Goal: Task Accomplishment & Management: Complete application form

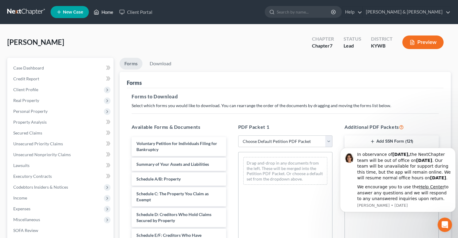
click at [105, 14] on link "Home" at bounding box center [104, 12] width 26 height 11
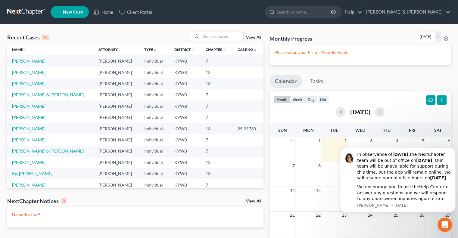
click at [33, 106] on link "[PERSON_NAME]" at bounding box center [28, 106] width 33 height 5
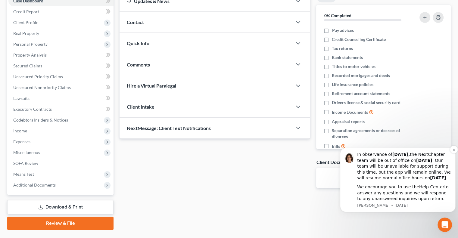
scroll to position [81, 0]
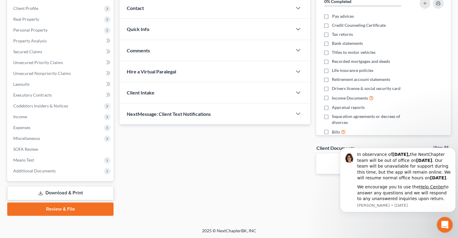
click at [442, 224] on icon "Open Intercom Messenger" at bounding box center [444, 224] width 10 height 10
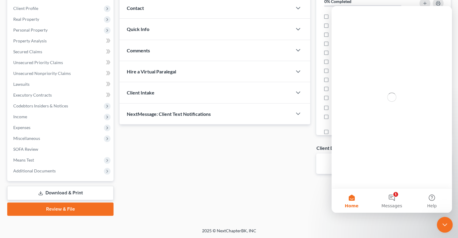
scroll to position [0, 0]
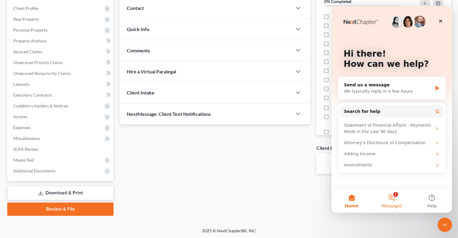
click at [391, 196] on button "1 Messages" at bounding box center [392, 201] width 40 height 24
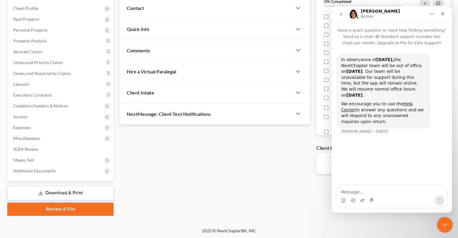
click at [443, 224] on icon "Close Intercom Messenger" at bounding box center [444, 224] width 4 height 2
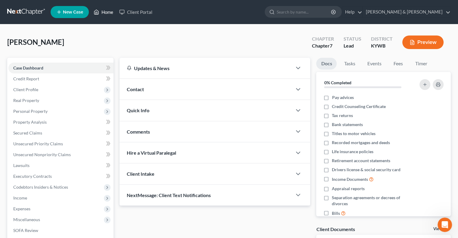
click at [109, 12] on link "Home" at bounding box center [104, 12] width 26 height 11
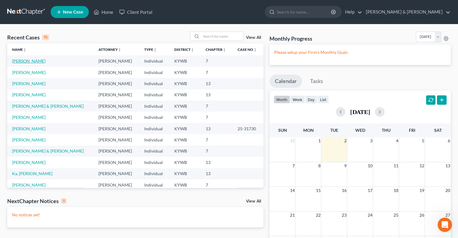
click at [28, 62] on link "[PERSON_NAME]" at bounding box center [28, 60] width 33 height 5
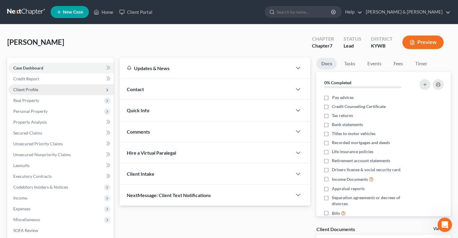
click at [23, 90] on span "Client Profile" at bounding box center [25, 89] width 25 height 5
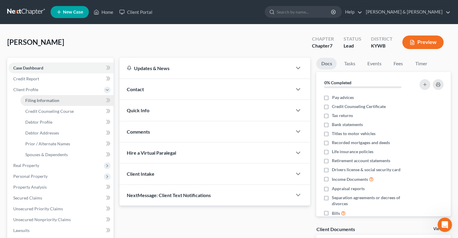
click at [49, 101] on span "Filing Information" at bounding box center [42, 100] width 34 height 5
select select "1"
select select "0"
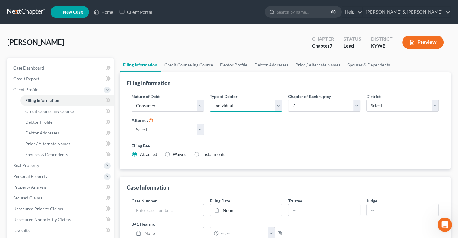
click at [278, 105] on select "Select Individual Joint" at bounding box center [246, 106] width 72 height 12
select select "1"
click at [210, 100] on select "Select Individual Joint" at bounding box center [246, 106] width 72 height 12
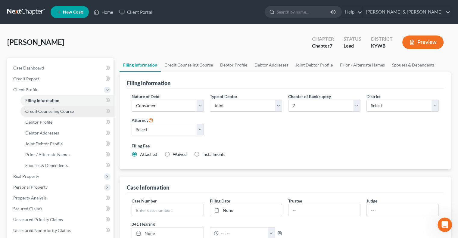
click at [38, 112] on span "Credit Counseling Course" at bounding box center [49, 111] width 48 height 5
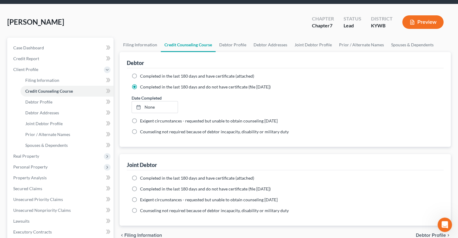
scroll to position [60, 0]
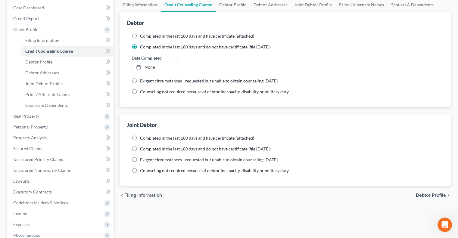
click at [140, 138] on label "Completed in the last 180 days and have certificate (attached)" at bounding box center [197, 138] width 114 height 6
click at [142, 138] on input "Completed in the last 180 days and have certificate (attached)" at bounding box center [144, 137] width 4 height 4
radio input "true"
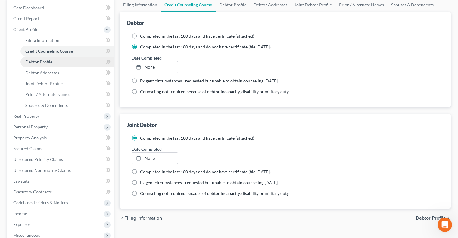
click at [38, 61] on span "Debtor Profile" at bounding box center [38, 61] width 27 height 5
select select "1"
select select "5"
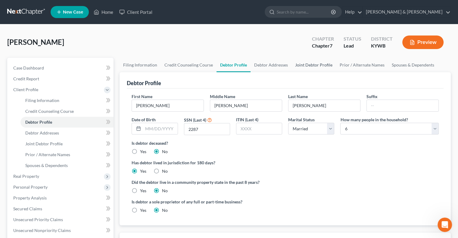
click at [304, 66] on link "Joint Debtor Profile" at bounding box center [313, 65] width 45 height 14
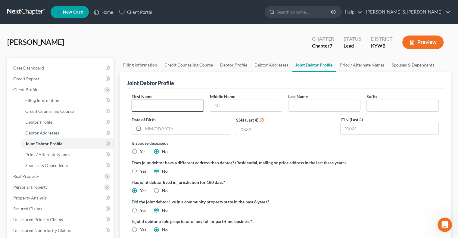
click at [164, 104] on input "text" at bounding box center [168, 105] width 72 height 11
click at [164, 106] on input "text" at bounding box center [168, 105] width 72 height 11
type input "Rachael"
click at [240, 106] on input "text" at bounding box center [246, 105] width 72 height 11
type input "Lauren"
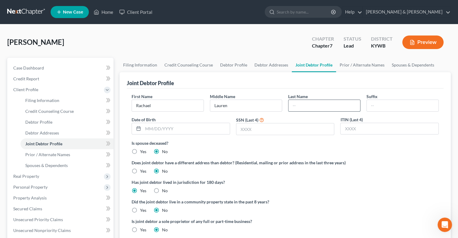
click at [330, 104] on input "text" at bounding box center [324, 105] width 72 height 11
type input "[PERSON_NAME]"
click at [245, 130] on input "text" at bounding box center [285, 128] width 98 height 11
type input "4819"
click at [358, 65] on link "Prior / Alternate Names" at bounding box center [362, 65] width 52 height 14
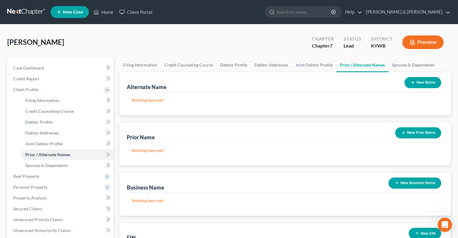
click at [412, 134] on button "New Prior Name" at bounding box center [418, 132] width 46 height 11
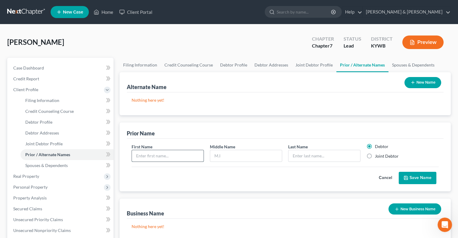
click at [144, 157] on input "text" at bounding box center [168, 155] width 72 height 11
type input "[PERSON_NAME]"
click at [234, 154] on input "text" at bounding box center [246, 155] width 72 height 11
type input "L"
click at [303, 156] on input "text" at bounding box center [324, 155] width 72 height 11
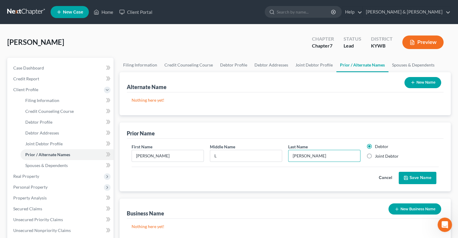
type input "[PERSON_NAME]"
click at [375, 156] on label "Joint Debtor" at bounding box center [387, 156] width 24 height 6
click at [377, 156] on input "Joint Debtor" at bounding box center [379, 155] width 4 height 4
radio input "true"
click at [375, 145] on label "Debtor" at bounding box center [382, 147] width 14 height 6
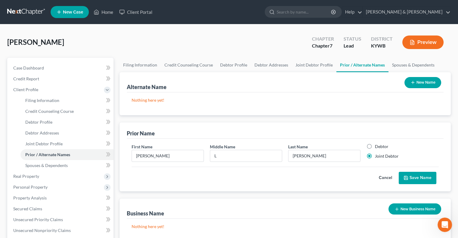
click at [377, 145] on input "Debtor" at bounding box center [379, 146] width 4 height 4
radio input "true"
click at [375, 157] on label "Joint Debtor" at bounding box center [387, 156] width 24 height 6
click at [377, 157] on input "Joint Debtor" at bounding box center [379, 155] width 4 height 4
radio input "true"
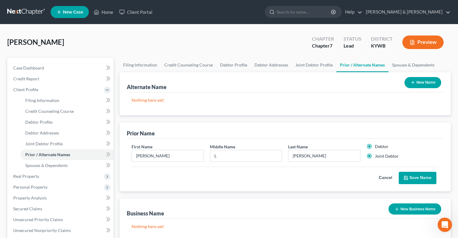
radio input "false"
click at [426, 179] on button "Save Name" at bounding box center [418, 178] width 38 height 13
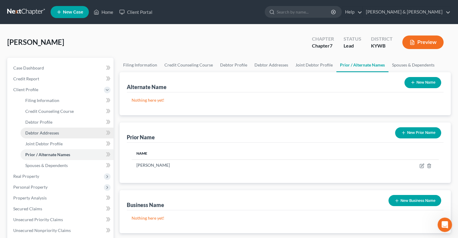
scroll to position [60, 0]
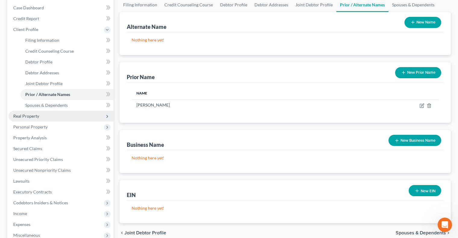
click at [36, 117] on span "Real Property" at bounding box center [26, 116] width 26 height 5
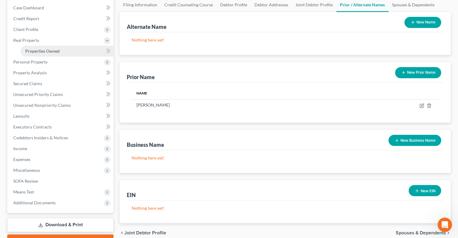
click at [42, 52] on span "Properties Owned" at bounding box center [42, 50] width 34 height 5
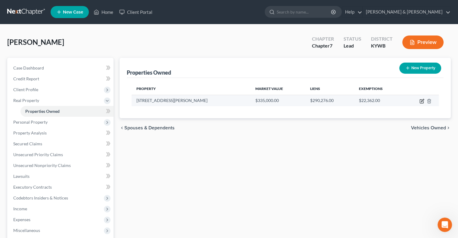
click at [421, 99] on icon "button" at bounding box center [421, 101] width 5 height 5
select select "18"
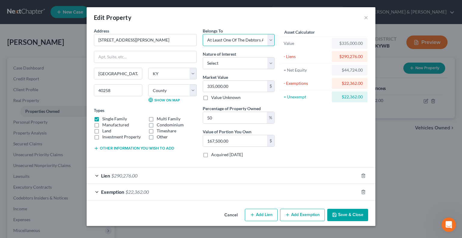
click at [270, 41] on select "Select Debtor 1 Only Debtor 2 Only Debtor 1 And Debtor 2 Only At Least One Of T…" at bounding box center [239, 40] width 72 height 12
select select "2"
click at [203, 34] on select "Select Debtor 1 Only Debtor 2 Only Debtor 1 And Debtor 2 Only At Least One Of T…" at bounding box center [239, 40] width 72 height 12
click at [117, 193] on span "Exemption" at bounding box center [112, 192] width 23 height 6
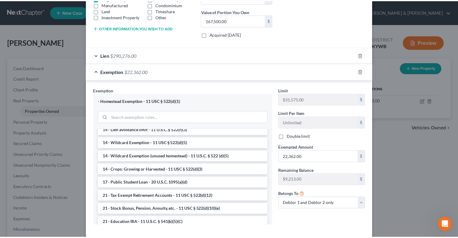
scroll to position [150, 0]
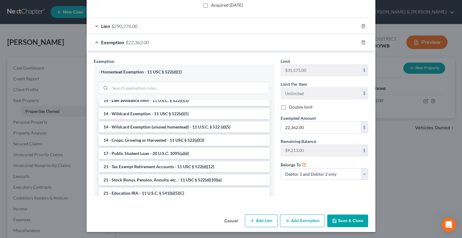
click at [348, 216] on button "Save & Close" at bounding box center [348, 221] width 41 height 13
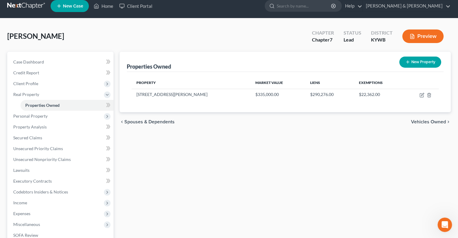
scroll to position [12, 0]
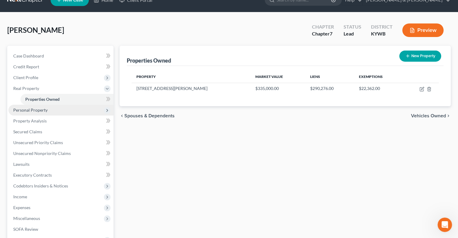
click at [28, 110] on span "Personal Property" at bounding box center [30, 109] width 34 height 5
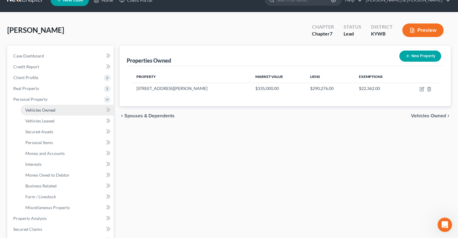
click at [35, 109] on span "Vehicles Owned" at bounding box center [40, 109] width 30 height 5
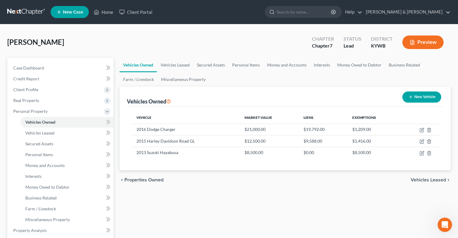
click at [413, 94] on button "New Vehicle" at bounding box center [421, 97] width 39 height 11
select select "0"
select select "2"
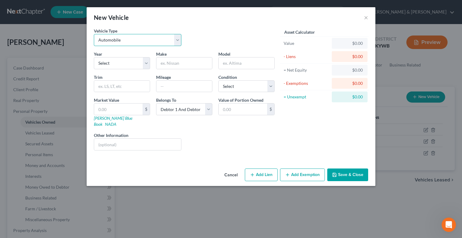
click at [174, 41] on select "Select Automobile Truck Trailer Watercraft Aircraft Motor Home Atv Other Vehicle" at bounding box center [138, 40] width 88 height 12
click at [94, 34] on select "Select Automobile Truck Trailer Watercraft Aircraft Motor Home Atv Other Vehicle" at bounding box center [138, 40] width 88 height 12
click at [124, 62] on select "Select 2026 2025 2024 2023 2022 2021 2020 2019 2018 2017 2016 2015 2014 2013 20…" at bounding box center [122, 63] width 56 height 12
select select "11"
click at [94, 57] on select "Select 2026 2025 2024 2023 2022 2021 2020 2019 2018 2017 2016 2015 2014 2013 20…" at bounding box center [122, 63] width 56 height 12
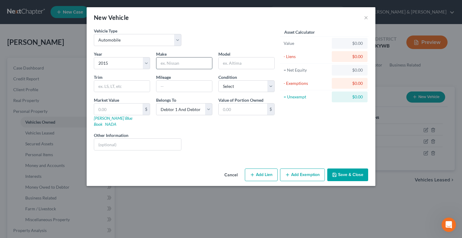
click at [180, 64] on input "text" at bounding box center [185, 63] width 56 height 11
type input "Dodge"
click at [238, 64] on input "text" at bounding box center [247, 63] width 56 height 11
type input "[GEOGRAPHIC_DATA]"
click at [205, 84] on input "text" at bounding box center [185, 86] width 56 height 11
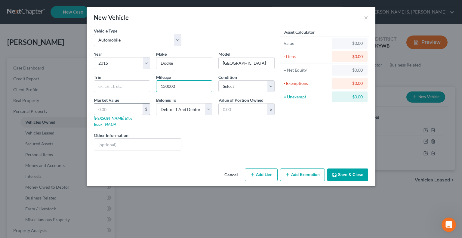
type input "130000"
click at [125, 106] on input "text" at bounding box center [118, 109] width 48 height 11
type input "7"
type input "7.00"
type input "75"
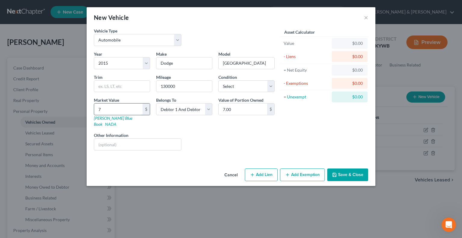
type input "75.00"
type input "750"
type input "750.00"
type input "7500"
type input "7,500.00"
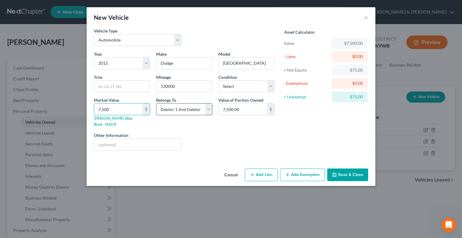
type input "7,500"
click at [211, 110] on select "Select Debtor 1 Only Debtor 2 Only Debtor 1 And Debtor 2 Only At Least One Of T…" at bounding box center [184, 109] width 56 height 12
select select "1"
click at [156, 103] on select "Select Debtor 1 Only Debtor 2 Only Debtor 1 And Debtor 2 Only At Least One Of T…" at bounding box center [184, 109] width 56 height 12
click at [302, 171] on button "Add Exemption" at bounding box center [302, 175] width 45 height 13
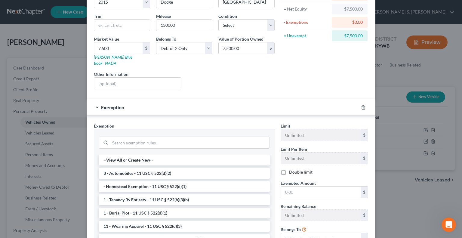
scroll to position [90, 0]
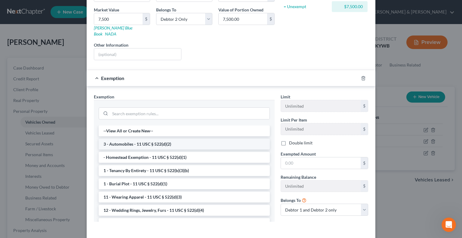
click at [148, 139] on li "3 - Automobiles - 11 USC § 522(d)(2)" at bounding box center [184, 144] width 171 height 11
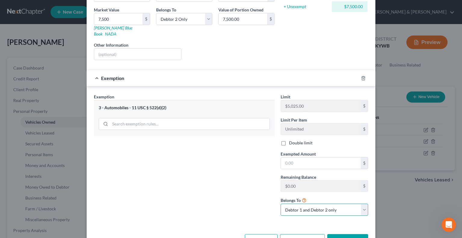
click at [362, 204] on select "Debtor 1 only Debtor 2 only Debtor 1 and Debtor 2 only" at bounding box center [325, 210] width 88 height 12
select select "1"
click at [281, 204] on select "Debtor 1 only Debtor 2 only Debtor 1 and Debtor 2 only" at bounding box center [325, 210] width 88 height 12
click at [289, 140] on label "Double limit" at bounding box center [300, 143] width 23 height 6
click at [292, 140] on input "Double limit" at bounding box center [294, 142] width 4 height 4
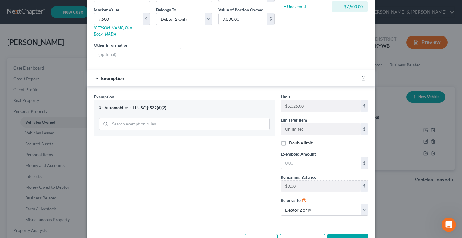
checkbox input "true"
click at [287, 157] on input "text" at bounding box center [321, 162] width 80 height 11
drag, startPoint x: 303, startPoint y: 154, endPoint x: 273, endPoint y: 157, distance: 29.9
click at [273, 157] on div "Exemption Set must be selected for CA. Exemption * 3 - Automobiles - 11 USC § 5…" at bounding box center [231, 157] width 281 height 127
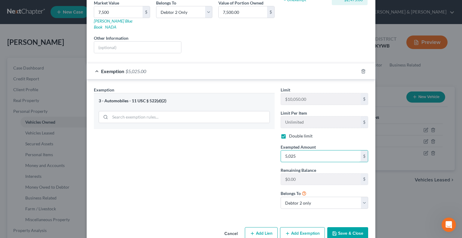
scroll to position [104, 0]
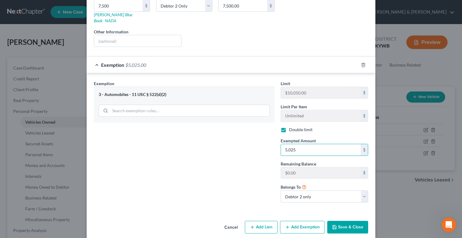
type input "5,025"
click at [358, 221] on button "Save & Close" at bounding box center [348, 227] width 41 height 13
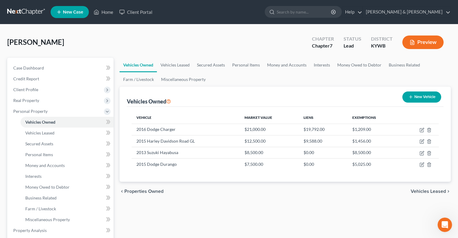
click at [419, 97] on button "New Vehicle" at bounding box center [421, 97] width 39 height 11
select select "0"
select select "2"
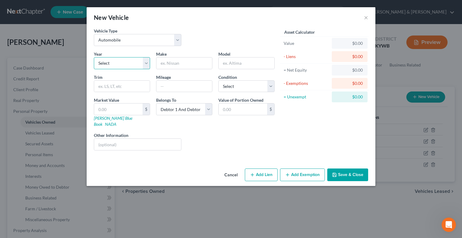
click at [111, 65] on select "Select 2026 2025 2024 2023 2022 2021 2020 2019 2018 2017 2016 2015 2014 2013 20…" at bounding box center [122, 63] width 56 height 12
select select "18"
click at [94, 57] on select "Select 2026 2025 2024 2023 2022 2021 2020 2019 2018 2017 2016 2015 2014 2013 20…" at bounding box center [122, 63] width 56 height 12
click at [177, 65] on input "text" at bounding box center [185, 63] width 56 height 11
type input "Chevy"
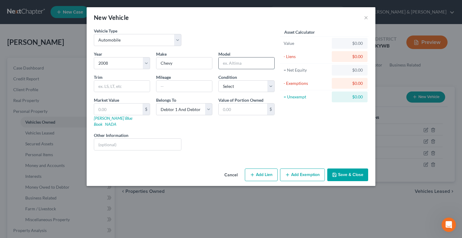
click at [231, 61] on input "text" at bounding box center [247, 63] width 56 height 11
type input "Impala"
click at [170, 91] on input "text" at bounding box center [185, 86] width 56 height 11
type input "150000"
click at [118, 106] on input "text" at bounding box center [118, 109] width 48 height 11
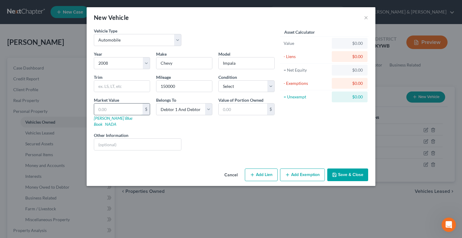
type input "2"
type input "2.00"
type input "25"
type input "25.00"
type input "250"
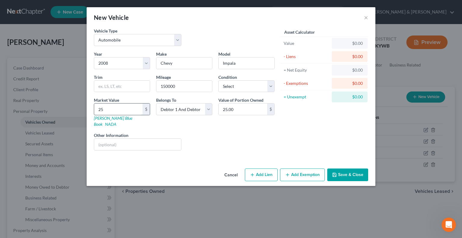
type input "250.00"
type input "2500"
type input "2,500.00"
type input "2,500"
click at [207, 109] on select "Select Debtor 1 Only Debtor 2 Only Debtor 1 And Debtor 2 Only At Least One Of T…" at bounding box center [184, 109] width 56 height 12
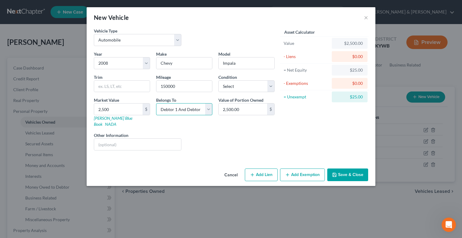
select select "1"
click at [156, 103] on select "Select Debtor 1 Only Debtor 2 Only Debtor 1 And Debtor 2 Only At Least One Of T…" at bounding box center [184, 109] width 56 height 12
click at [300, 169] on button "Add Exemption" at bounding box center [302, 175] width 45 height 13
select select "2"
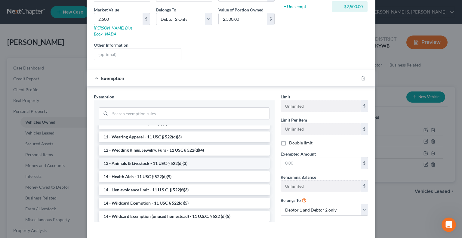
scroll to position [90, 0]
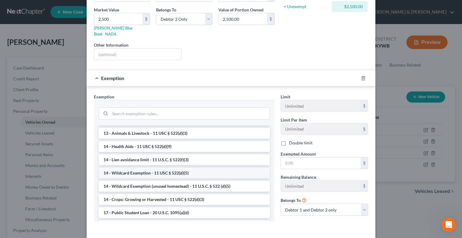
click at [138, 168] on li "14 - Wildcard Exemption - 11 USC § 522(d)(5)" at bounding box center [184, 173] width 171 height 11
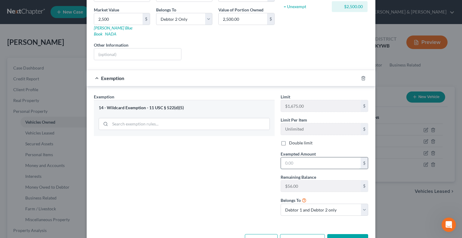
click at [287, 157] on input "text" at bounding box center [321, 162] width 80 height 11
type input "1"
click at [360, 204] on select "Debtor 1 only Debtor 2 only Debtor 1 and Debtor 2 only" at bounding box center [325, 210] width 88 height 12
select select "1"
click at [281, 204] on select "Debtor 1 only Debtor 2 only Debtor 1 and Debtor 2 only" at bounding box center [325, 210] width 88 height 12
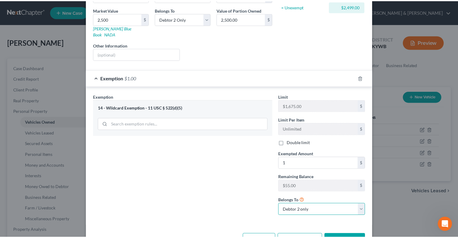
scroll to position [104, 0]
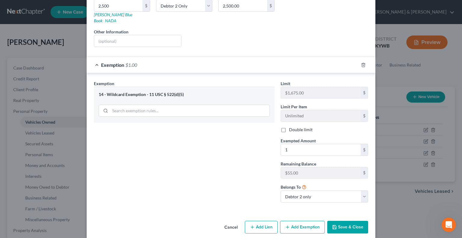
click at [334, 225] on icon "button" at bounding box center [334, 227] width 5 height 5
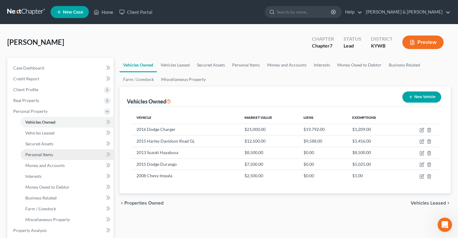
click at [44, 153] on span "Personal Items" at bounding box center [39, 154] width 28 height 5
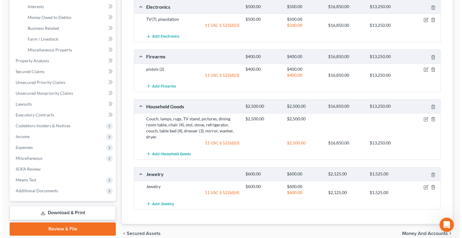
scroll to position [181, 0]
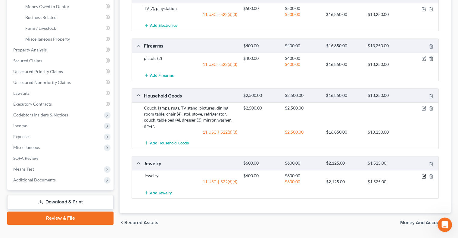
click at [423, 174] on icon "button" at bounding box center [424, 176] width 5 height 5
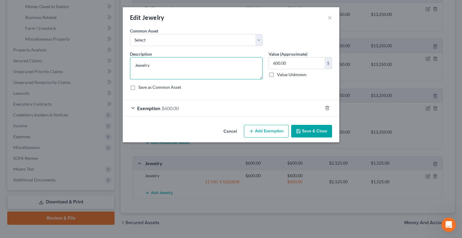
click at [163, 67] on textarea "Jewelry" at bounding box center [196, 68] width 133 height 22
type textarea "Jewelry, Wedding Rings"
type input "1,200"
click at [269, 131] on button "Add Exemption" at bounding box center [266, 131] width 45 height 13
select select "2"
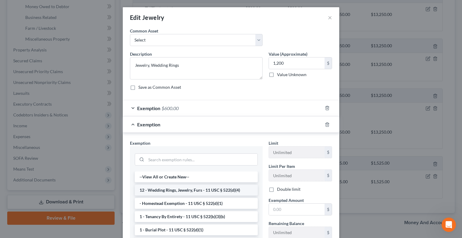
click at [189, 188] on li "12 - Wedding Rings, Jewelry, Furs - 11 USC § 522(d)(4)" at bounding box center [196, 190] width 123 height 11
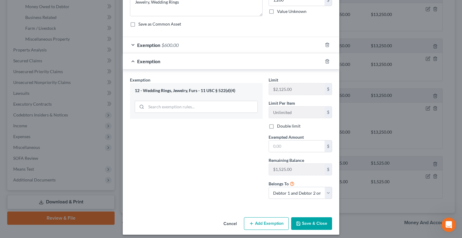
scroll to position [66, 0]
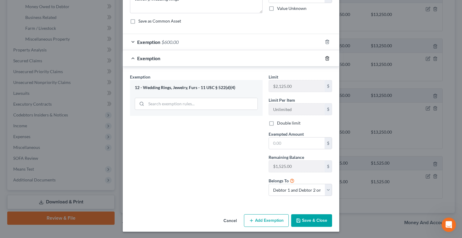
click at [326, 58] on icon "button" at bounding box center [327, 58] width 3 height 4
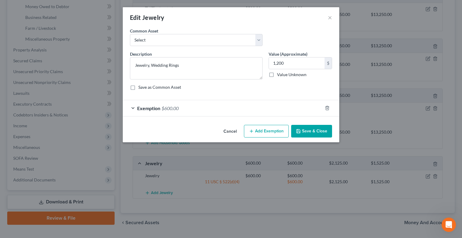
scroll to position [0, 0]
click at [156, 109] on span "Exemption" at bounding box center [148, 108] width 23 height 6
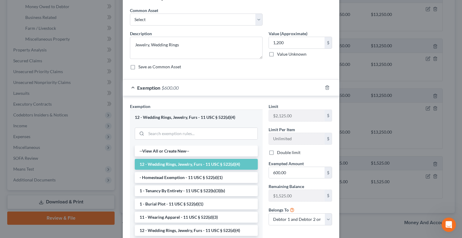
scroll to position [30, 0]
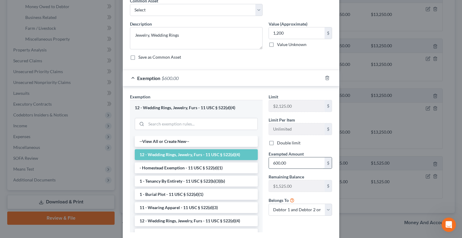
click at [296, 162] on input "600.00" at bounding box center [297, 162] width 56 height 11
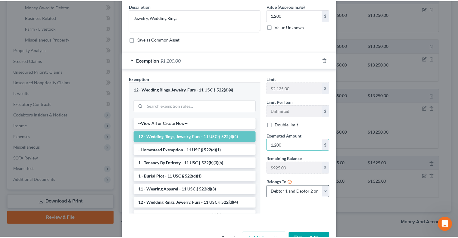
scroll to position [66, 0]
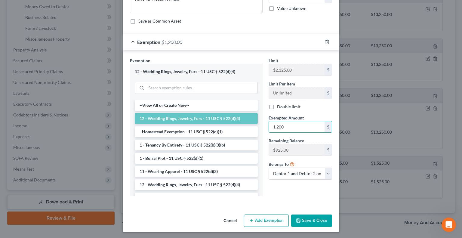
type input "1,200"
click at [303, 219] on button "Save & Close" at bounding box center [311, 221] width 41 height 13
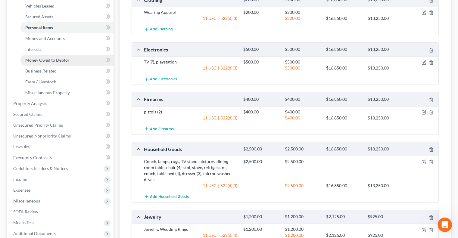
scroll to position [120, 0]
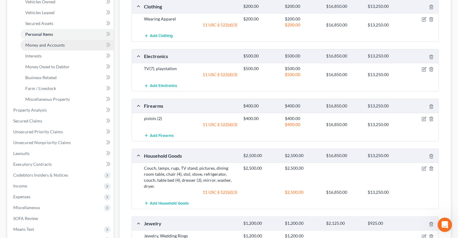
click at [55, 44] on span "Money and Accounts" at bounding box center [44, 44] width 39 height 5
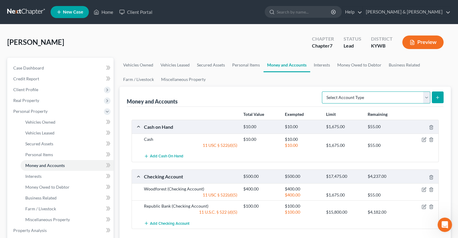
click at [425, 97] on select "Select Account Type Brokerage Cash on Hand Certificates of Deposit Checking Acc…" at bounding box center [376, 98] width 108 height 12
select select "savings"
click at [323, 92] on select "Select Account Type Brokerage Cash on Hand Certificates of Deposit Checking Acc…" at bounding box center [376, 98] width 108 height 12
click at [435, 96] on button "submit" at bounding box center [438, 98] width 12 height 12
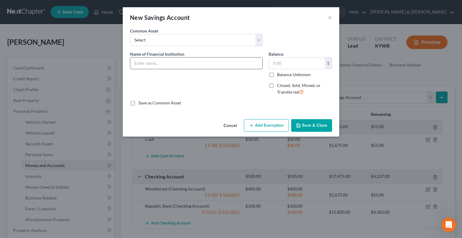
click at [148, 63] on input "text" at bounding box center [196, 63] width 132 height 11
type input "Republic Bank"
click at [275, 63] on input "text" at bounding box center [297, 63] width 56 height 11
type input "100.00"
click at [265, 125] on button "Add Exemption" at bounding box center [266, 125] width 45 height 13
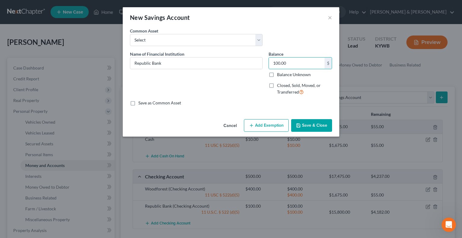
select select "2"
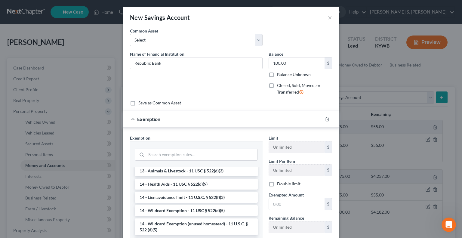
scroll to position [151, 0]
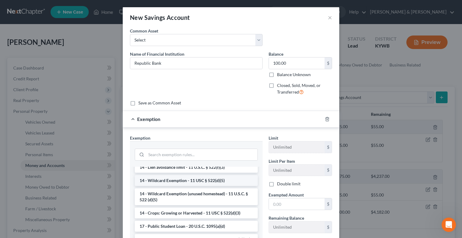
click at [184, 186] on li "14 - Wildcard Exemption - 11 USC § 522(d)(5)" at bounding box center [196, 180] width 123 height 11
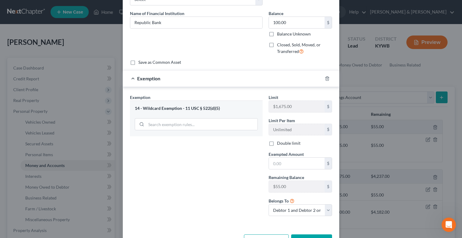
scroll to position [60, 0]
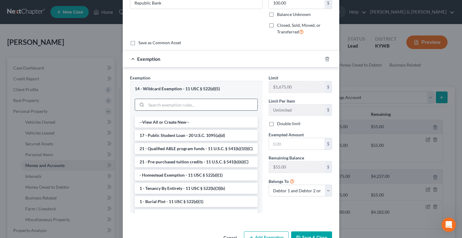
click at [184, 104] on input "search" at bounding box center [201, 104] width 111 height 11
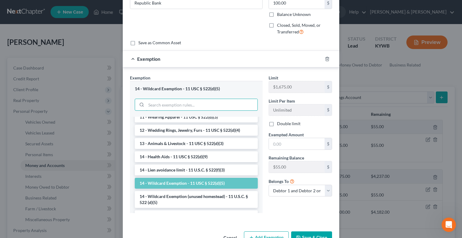
scroll to position [120, 0]
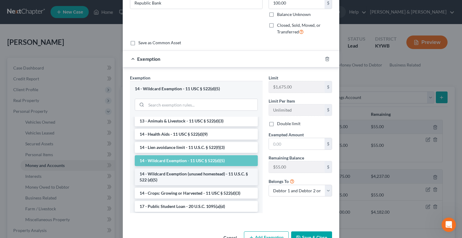
click at [178, 183] on li "14 - Wildcard Exemption (unused homestead) - 11 U.S.C. § 522 (d)(5)" at bounding box center [196, 177] width 123 height 17
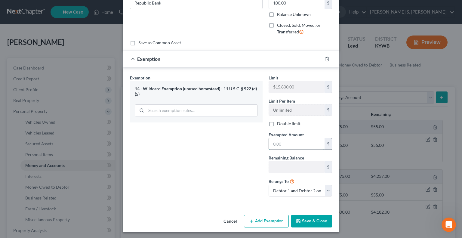
click at [273, 143] on input "text" at bounding box center [297, 143] width 56 height 11
type input "100"
click at [257, 160] on div "Exemption Set must be selected for CA. Exemption * 14 - Wildcard Exemption (unu…" at bounding box center [196, 138] width 139 height 127
click at [299, 217] on button "Save & Close" at bounding box center [311, 221] width 41 height 13
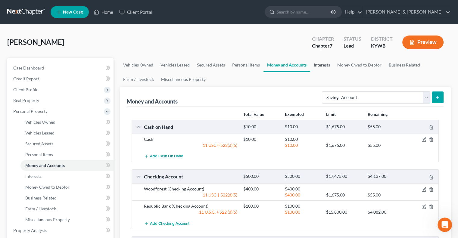
click at [321, 66] on link "Interests" at bounding box center [321, 65] width 23 height 14
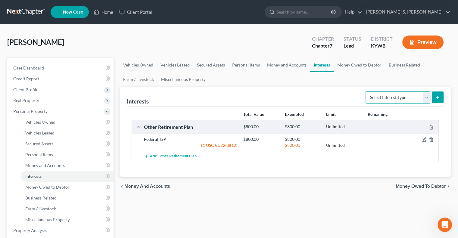
click at [427, 96] on select "Select Interest Type 401K Annuity Bond Education IRA Government Bond Government…" at bounding box center [398, 98] width 65 height 12
select select "401k"
click at [366, 92] on select "Select Interest Type 401K Annuity Bond Education IRA Government Bond Government…" at bounding box center [398, 98] width 65 height 12
click at [435, 94] on button "submit" at bounding box center [438, 98] width 12 height 12
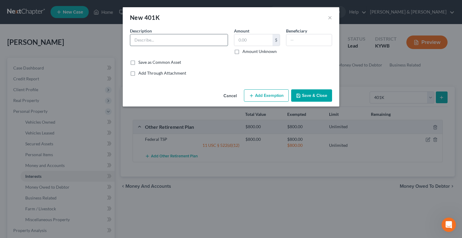
click at [180, 40] on input "text" at bounding box center [179, 39] width 98 height 11
type input "Republic 401k"
click at [245, 37] on input "text" at bounding box center [254, 39] width 38 height 11
type input "51,000"
click at [265, 92] on button "Add Exemption" at bounding box center [266, 95] width 45 height 13
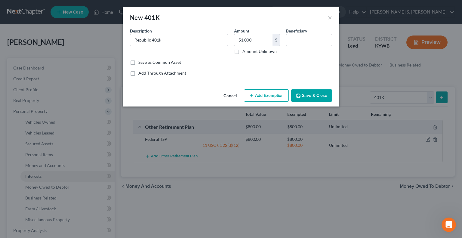
select select "2"
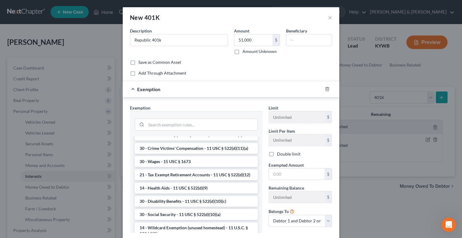
scroll to position [301, 0]
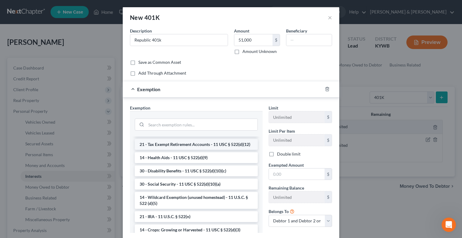
click at [192, 150] on li "21 - Tax Exempt Retirement Accounts - 11 USC § 522(d)(12)" at bounding box center [196, 144] width 123 height 11
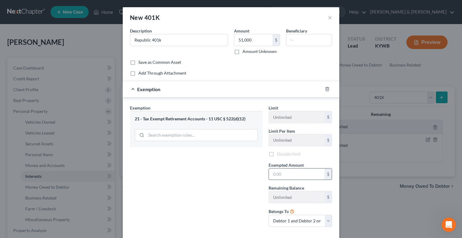
click at [286, 177] on input "text" at bounding box center [297, 174] width 56 height 11
type input "51,000"
drag, startPoint x: 325, startPoint y: 219, endPoint x: 306, endPoint y: 219, distance: 19.6
click at [325, 219] on select "Debtor 1 only Debtor 2 only Debtor 1 and Debtor 2 only" at bounding box center [301, 221] width 64 height 12
select select "1"
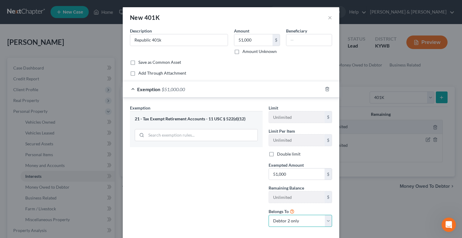
click at [269, 215] on select "Debtor 1 only Debtor 2 only Debtor 1 and Debtor 2 only" at bounding box center [301, 221] width 64 height 12
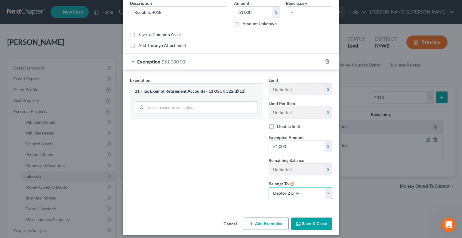
scroll to position [31, 0]
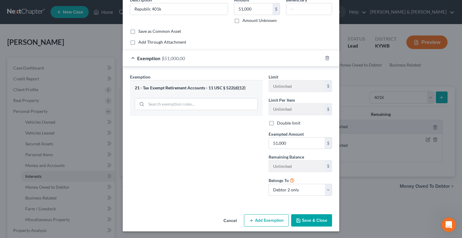
drag, startPoint x: 319, startPoint y: 219, endPoint x: 312, endPoint y: 210, distance: 10.9
click at [318, 219] on button "Save & Close" at bounding box center [311, 220] width 41 height 13
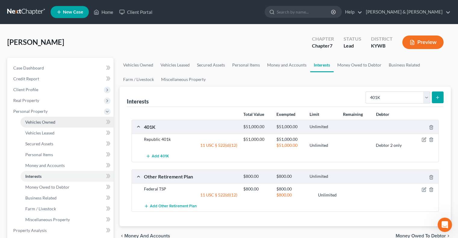
click at [29, 121] on span "Vehicles Owned" at bounding box center [40, 122] width 30 height 5
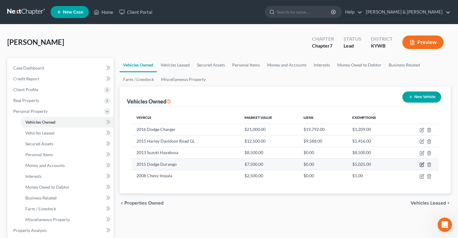
click at [420, 163] on icon "button" at bounding box center [421, 164] width 5 height 5
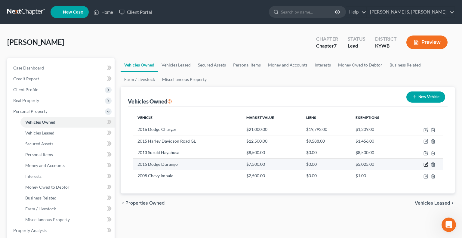
select select "0"
select select "11"
select select "1"
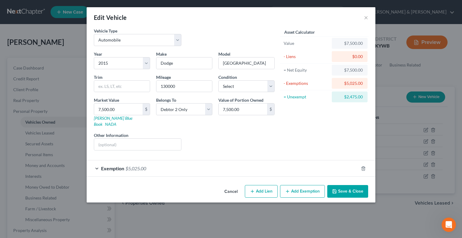
click at [271, 185] on button "Add Lien" at bounding box center [261, 191] width 33 height 13
select select "1"
select select "0"
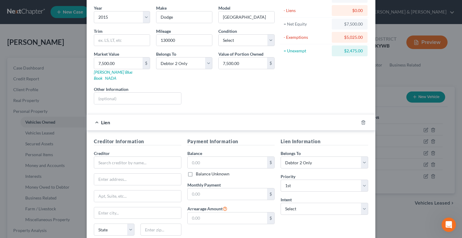
scroll to position [60, 0]
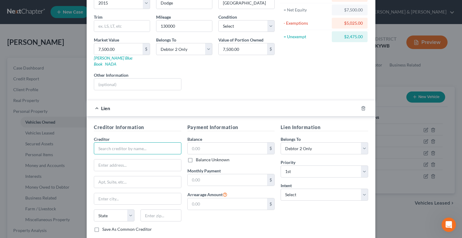
click at [142, 143] on input "text" at bounding box center [138, 148] width 88 height 12
type input "Park Community Credit Union"
click at [138, 160] on input "text" at bounding box center [137, 165] width 87 height 11
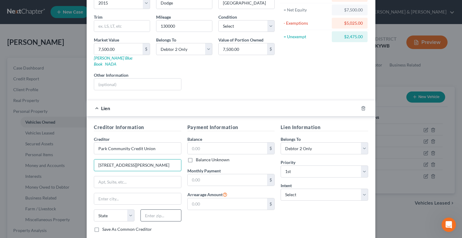
type input "[STREET_ADDRESS][PERSON_NAME]"
click at [157, 210] on input "text" at bounding box center [161, 216] width 41 height 12
type input "40258"
type input "[GEOGRAPHIC_DATA]"
select select "18"
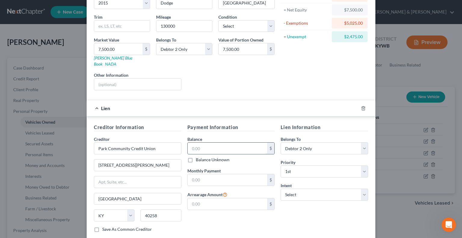
click at [196, 143] on input "text" at bounding box center [228, 148] width 80 height 11
type input "6"
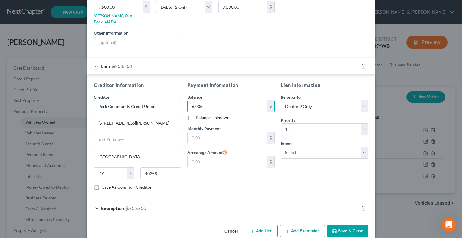
scroll to position [106, 0]
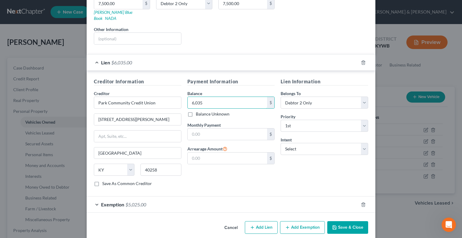
type input "6,035"
click at [344, 221] on button "Save & Close" at bounding box center [348, 227] width 41 height 13
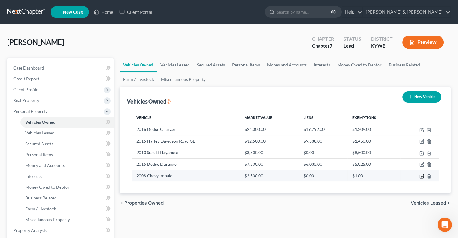
click at [422, 177] on icon "button" at bounding box center [421, 176] width 5 height 5
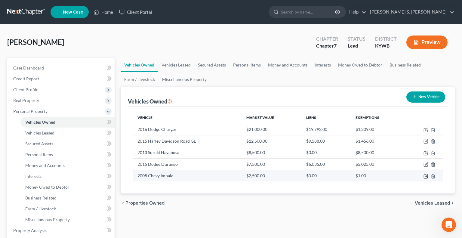
select select "0"
select select "18"
select select "1"
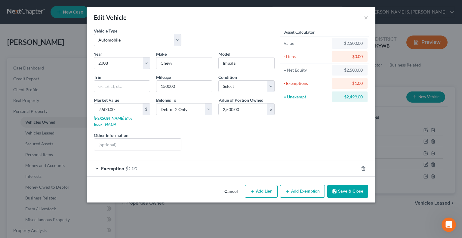
click at [260, 185] on button "Add Lien" at bounding box center [261, 191] width 33 height 13
select select "1"
select select "0"
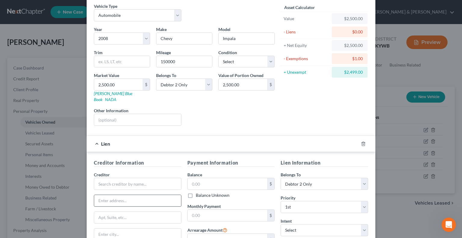
scroll to position [60, 0]
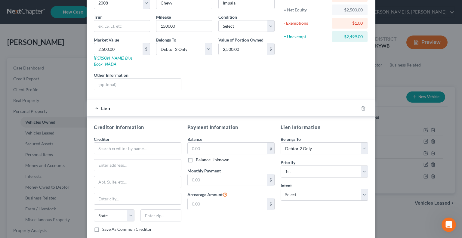
click at [122, 136] on div "Creditor *" at bounding box center [138, 145] width 88 height 18
click at [120, 142] on input "text" at bounding box center [138, 148] width 88 height 12
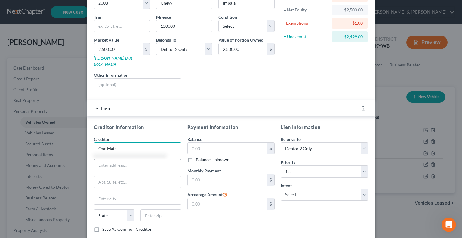
type input "One Main"
click at [117, 160] on input "text" at bounding box center [137, 165] width 87 height 11
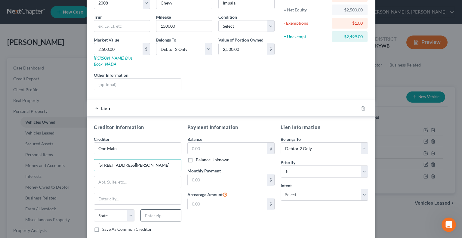
type input "[STREET_ADDRESS][PERSON_NAME]"
click at [161, 210] on input "text" at bounding box center [161, 216] width 41 height 12
type input "40272"
type input "[GEOGRAPHIC_DATA]"
select select "18"
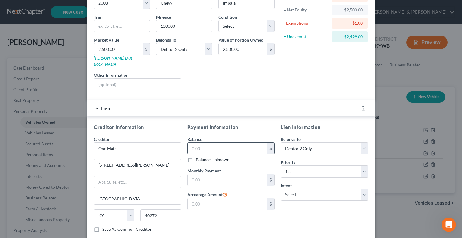
click at [213, 143] on input "text" at bounding box center [228, 148] width 80 height 11
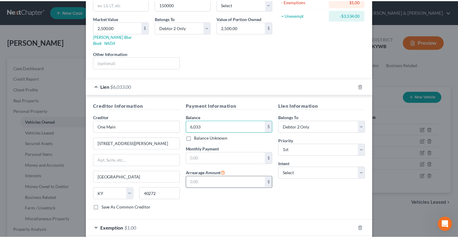
scroll to position [106, 0]
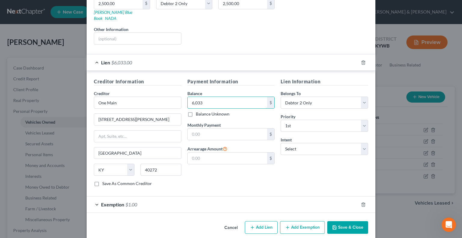
type input "6,033"
click at [350, 221] on button "Save & Close" at bounding box center [348, 227] width 41 height 13
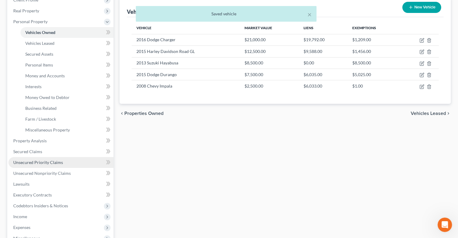
scroll to position [90, 0]
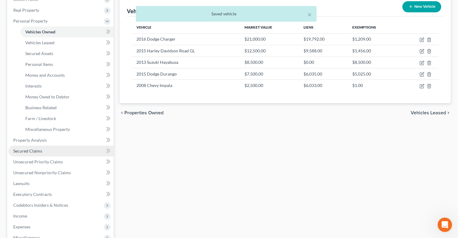
click at [43, 151] on link "Secured Claims" at bounding box center [60, 151] width 105 height 11
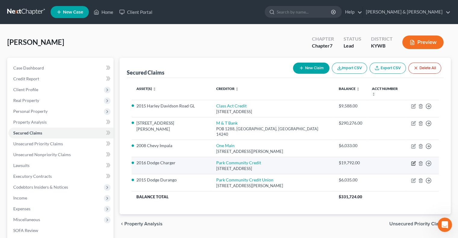
click at [412, 161] on icon "button" at bounding box center [413, 163] width 5 height 5
select select "18"
select select "2"
select select "0"
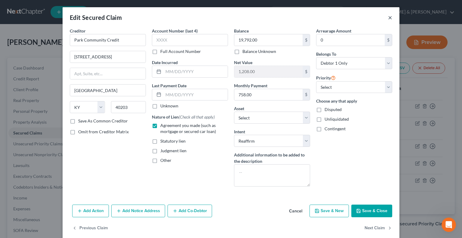
click at [388, 18] on button "×" at bounding box center [390, 17] width 4 height 7
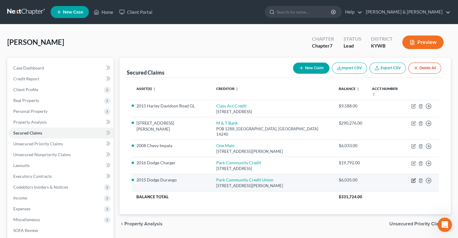
click at [411, 178] on icon "button" at bounding box center [413, 180] width 5 height 5
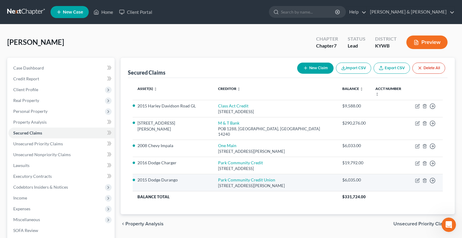
select select "18"
select select "16"
select select "1"
select select "0"
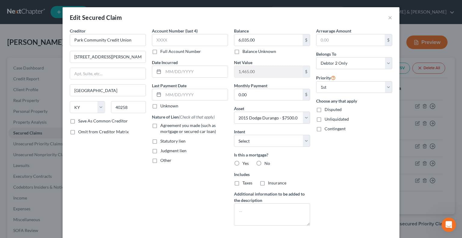
click at [160, 126] on label "Agreement you made (such as mortgage or secured car loan)" at bounding box center [194, 129] width 68 height 12
click at [163, 126] on input "Agreement you made (such as mortgage or secured car loan)" at bounding box center [165, 125] width 4 height 4
checkbox input "true"
click at [265, 163] on label "No" at bounding box center [268, 163] width 6 height 6
click at [267, 163] on input "No" at bounding box center [269, 162] width 4 height 4
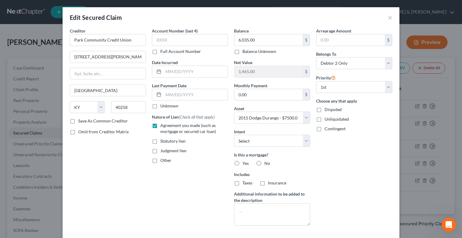
radio input "true"
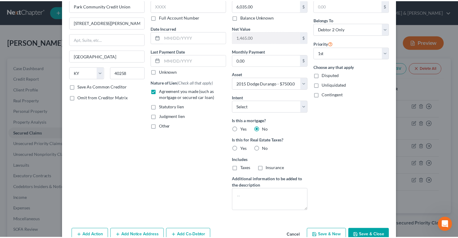
scroll to position [66, 0]
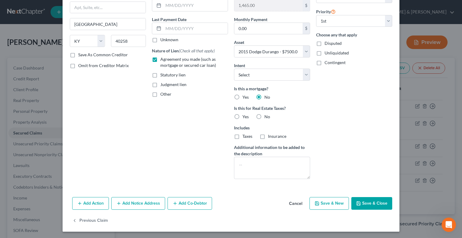
click at [376, 200] on button "Save & Close" at bounding box center [372, 203] width 41 height 13
select select
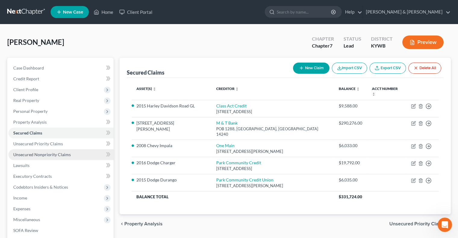
click at [59, 156] on span "Unsecured Nonpriority Claims" at bounding box center [42, 154] width 58 height 5
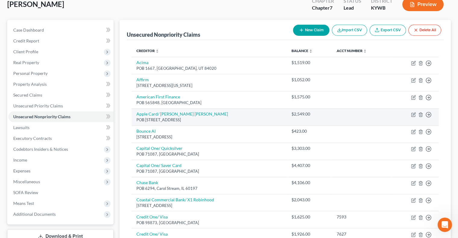
scroll to position [60, 0]
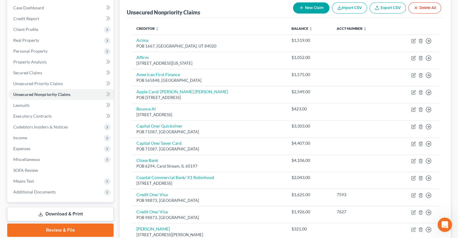
click at [305, 7] on button "New Claim" at bounding box center [311, 7] width 36 height 11
select select "2"
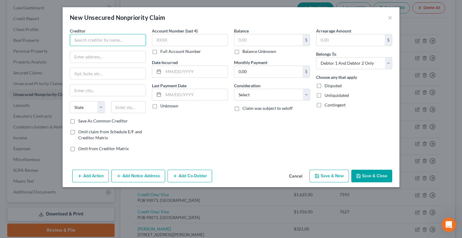
click at [123, 42] on input "text" at bounding box center [108, 40] width 76 height 12
type input "Affirm"
click at [130, 54] on input "text" at bounding box center [108, 56] width 76 height 11
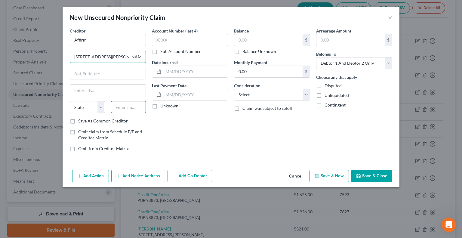
type input "[STREET_ADDRESS][PERSON_NAME]"
click at [141, 104] on input "text" at bounding box center [128, 107] width 35 height 12
type input "15212"
type input "[GEOGRAPHIC_DATA]"
select select "39"
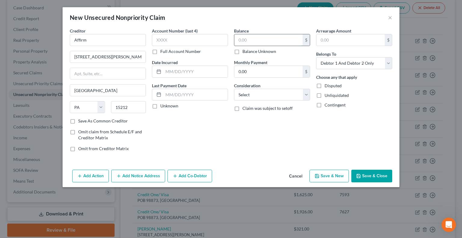
click at [244, 41] on input "text" at bounding box center [269, 39] width 68 height 11
type input "4,175"
click at [246, 72] on input "0.00" at bounding box center [269, 71] width 68 height 11
type input "835"
click at [334, 176] on button "Save & New" at bounding box center [329, 176] width 39 height 13
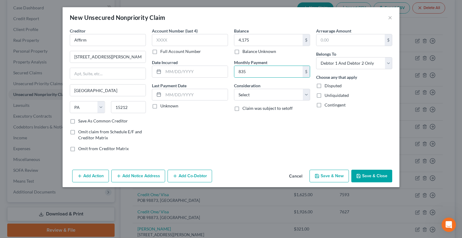
select select "2"
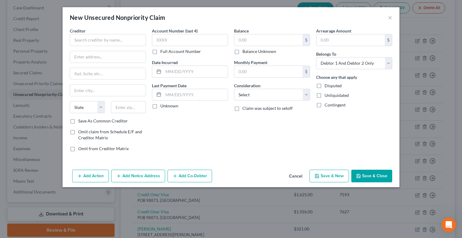
type input "4,175.00"
type input "835.00"
click at [130, 41] on input "text" at bounding box center [108, 40] width 76 height 12
type input "Capital One"
click at [127, 55] on input "text" at bounding box center [108, 56] width 76 height 11
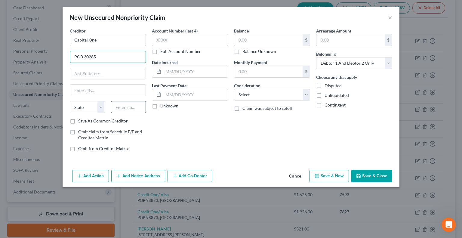
type input "POB 30285"
click at [131, 107] on input "text" at bounding box center [128, 107] width 35 height 12
type input "84130"
type input "[GEOGRAPHIC_DATA]"
select select "46"
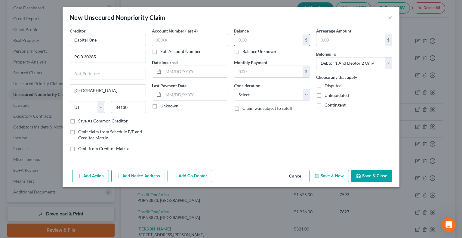
click at [252, 42] on input "text" at bounding box center [269, 39] width 68 height 11
type input "1,500"
click at [252, 70] on input "text" at bounding box center [269, 71] width 68 height 11
type input "58"
click at [325, 176] on button "Save & New" at bounding box center [329, 176] width 39 height 13
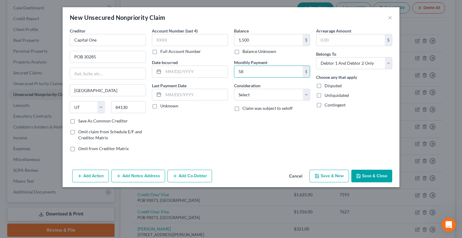
select select "2"
type input "1,500.00"
type input "58.00"
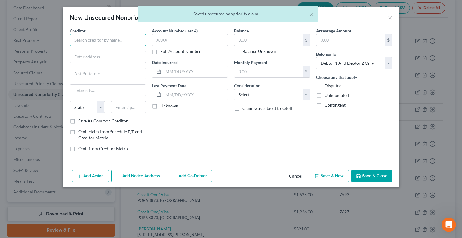
click at [94, 38] on input "text" at bounding box center [108, 40] width 76 height 12
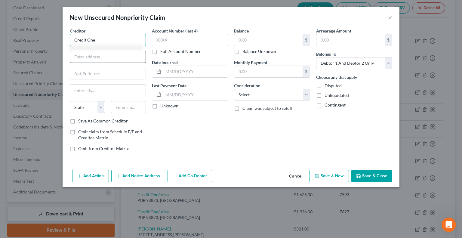
type input "Credit One"
click at [83, 53] on input "text" at bounding box center [108, 56] width 76 height 11
type input "POB 98873"
click at [124, 110] on input "text" at bounding box center [128, 107] width 35 height 12
type input "89193"
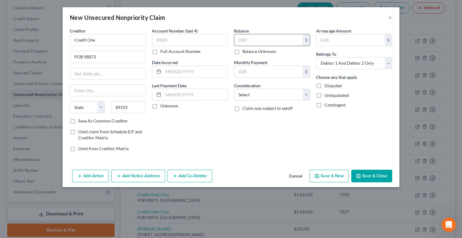
type input "[GEOGRAPHIC_DATA]"
select select "31"
click at [257, 41] on input "text" at bounding box center [269, 39] width 68 height 11
type input "2,200"
click at [257, 69] on input "text" at bounding box center [269, 71] width 68 height 11
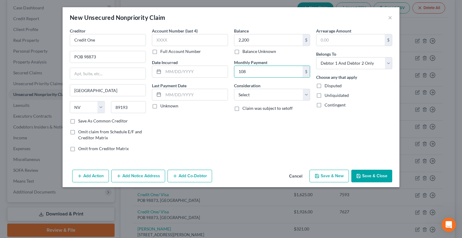
type input "108"
click at [319, 174] on icon "button" at bounding box center [317, 176] width 5 height 5
select select "2"
type input "2,200.00"
type input "108.00"
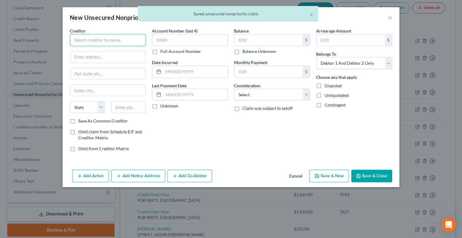
click at [112, 36] on input "text" at bounding box center [108, 40] width 76 height 12
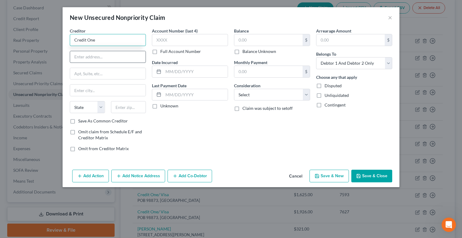
type input "Credit One"
click at [80, 56] on input "text" at bounding box center [108, 56] width 76 height 11
type input "POB 98873"
click at [118, 106] on input "text" at bounding box center [128, 107] width 35 height 12
type input "89193"
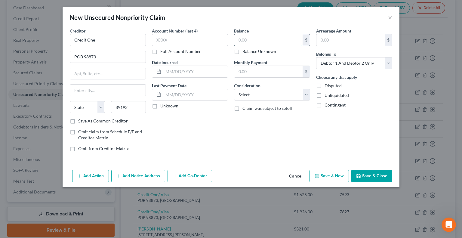
type input "[GEOGRAPHIC_DATA]"
select select "31"
click at [254, 39] on input "text" at bounding box center [269, 39] width 68 height 11
type input "1,117"
click at [255, 73] on input "text" at bounding box center [269, 71] width 68 height 11
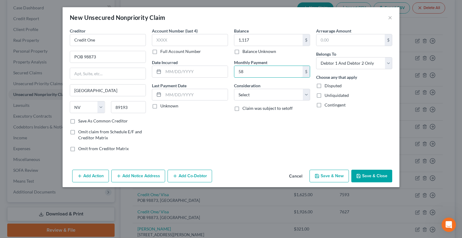
type input "58"
click at [330, 173] on button "Save & New" at bounding box center [329, 176] width 39 height 13
select select "2"
type input "1,117.00"
type input "58.00"
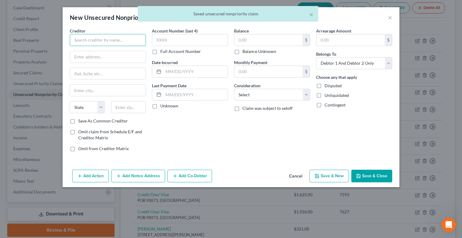
click at [112, 36] on input "text" at bounding box center [108, 40] width 76 height 12
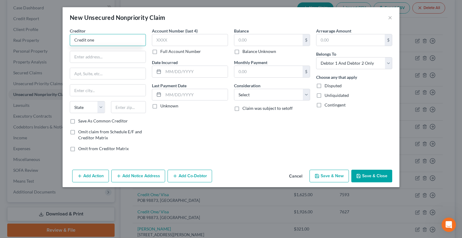
click at [90, 39] on input "Credit one" at bounding box center [108, 40] width 76 height 12
type input "Credit One"
click at [107, 59] on input "text" at bounding box center [108, 56] width 76 height 11
type input "POB 98873"
click at [125, 104] on input "text" at bounding box center [128, 107] width 35 height 12
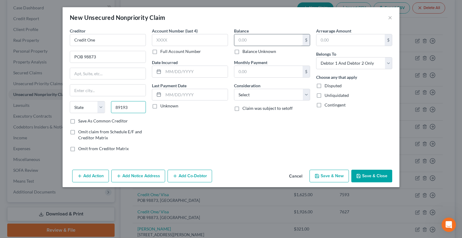
type input "89193"
type input "[GEOGRAPHIC_DATA]"
select select "31"
click at [239, 43] on input "text" at bounding box center [269, 39] width 68 height 11
type input "735"
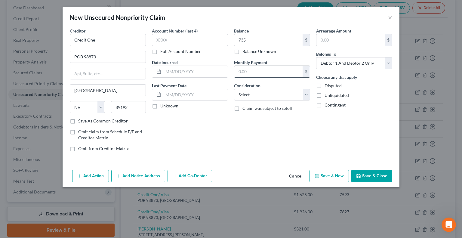
click at [259, 71] on input "text" at bounding box center [269, 71] width 68 height 11
type input "35"
click at [324, 176] on button "Save & New" at bounding box center [329, 176] width 39 height 13
select select "2"
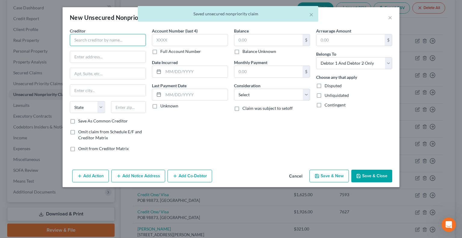
click at [89, 36] on input "text" at bounding box center [108, 40] width 76 height 12
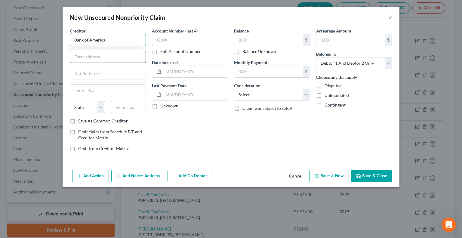
type input "Bank of America"
click at [85, 56] on input "text" at bounding box center [108, 56] width 76 height 11
type input "POB 672050"
click at [126, 105] on input "text" at bounding box center [128, 107] width 35 height 12
type input "75267"
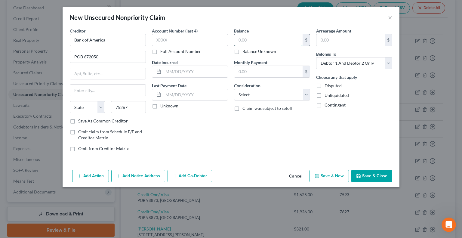
type input "[GEOGRAPHIC_DATA]"
select select "45"
click at [252, 43] on input "text" at bounding box center [269, 39] width 68 height 11
type input "4,500"
click at [237, 68] on input "text" at bounding box center [269, 71] width 68 height 11
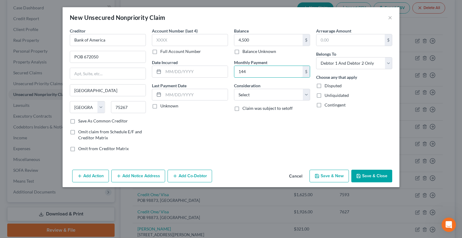
type input "144"
click at [334, 173] on button "Save & New" at bounding box center [329, 176] width 39 height 13
select select "2"
type input "4,500.00"
type input "144.00"
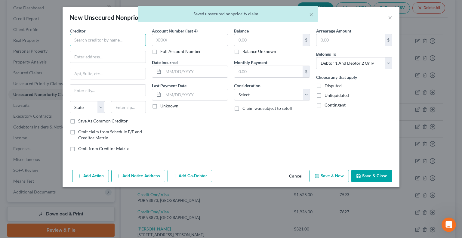
click at [99, 41] on input "text" at bounding box center [108, 40] width 76 height 12
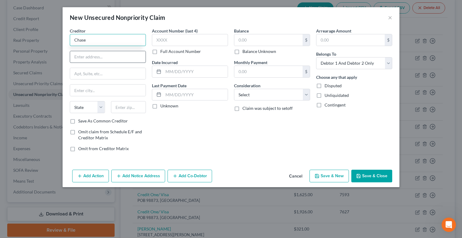
type input "Chase"
click at [108, 61] on input "text" at bounding box center [108, 56] width 76 height 11
type input "POB 15369"
click at [134, 107] on input "text" at bounding box center [128, 107] width 35 height 12
type input "19850"
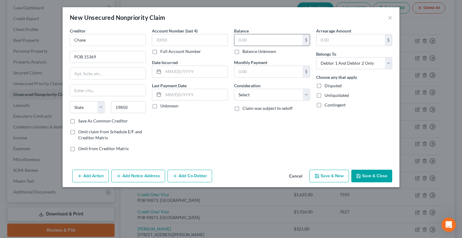
type input "Wilmington"
select select "7"
click at [250, 39] on input "text" at bounding box center [269, 39] width 68 height 11
type input "2,000"
click at [245, 70] on input "text" at bounding box center [269, 71] width 68 height 11
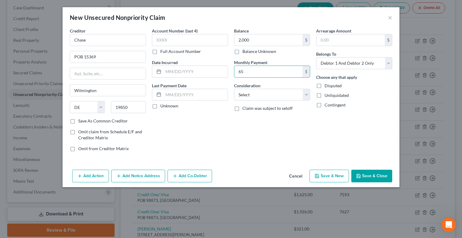
type input "65"
click at [332, 178] on button "Save & New" at bounding box center [329, 176] width 39 height 13
type input "2,000.00"
type input "65.00"
select select "2"
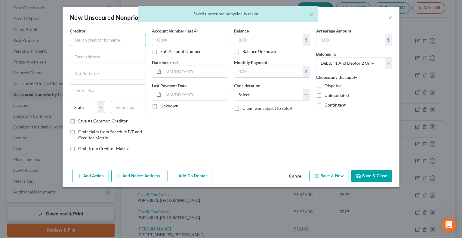
click at [92, 40] on input "text" at bounding box center [108, 40] width 76 height 12
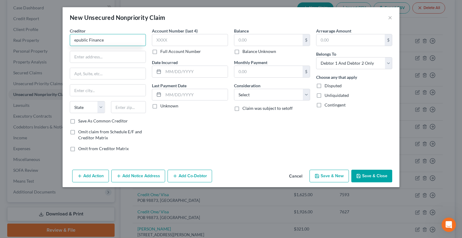
click at [75, 41] on input "epublic Finance" at bounding box center [108, 40] width 76 height 12
type input "Republic Finance"
click at [98, 58] on input "text" at bounding box center [108, 56] width 76 height 11
type input "[STREET_ADDRESS]"
click at [135, 107] on input "text" at bounding box center [128, 107] width 35 height 12
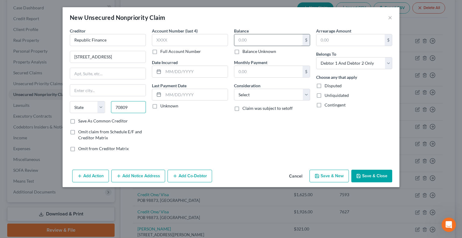
type input "70809"
type input "Baton Rouge"
select select "19"
click at [240, 41] on input "text" at bounding box center [269, 39] width 68 height 11
type input "4,569"
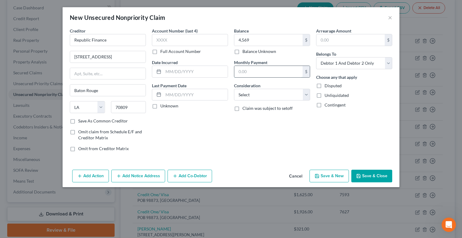
click at [247, 69] on input "text" at bounding box center [269, 71] width 68 height 11
type input "179"
click at [338, 175] on button "Save & New" at bounding box center [329, 176] width 39 height 13
select select "2"
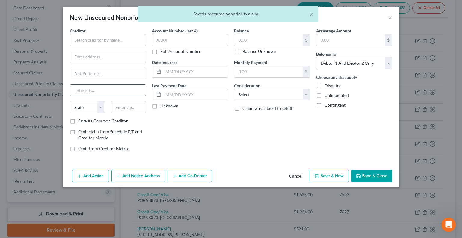
type input "4,569.00"
type input "179.00"
click at [101, 37] on input "text" at bounding box center [108, 40] width 76 height 12
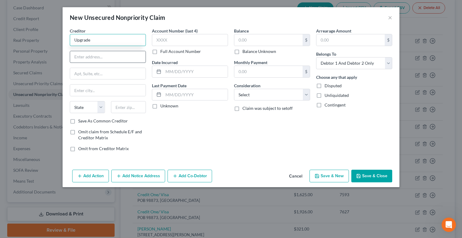
type input "Upgrade"
click at [106, 57] on input "text" at bounding box center [108, 56] width 76 height 11
click at [115, 59] on input "POB" at bounding box center [108, 56] width 76 height 11
click at [114, 56] on input "POB" at bounding box center [108, 56] width 76 height 11
type input "POB 52210"
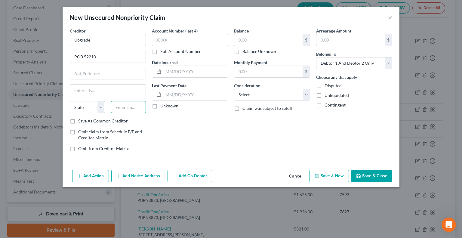
click at [131, 110] on input "text" at bounding box center [128, 107] width 35 height 12
type input "85072"
click at [243, 42] on input "text" at bounding box center [269, 39] width 68 height 11
type input "Phoenix"
select select "3"
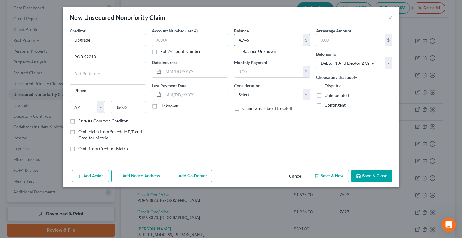
type input "4,746"
click at [339, 173] on button "Save & New" at bounding box center [329, 176] width 39 height 13
select select "2"
type input "4,746.00"
type input "0.00"
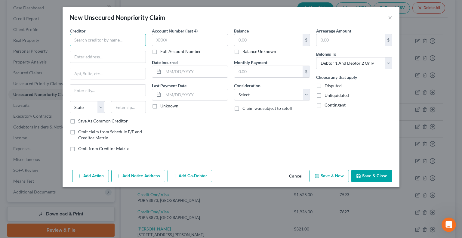
click at [119, 42] on input "text" at bounding box center [108, 40] width 76 height 12
type input "Synchrony/ QVC"
click at [116, 55] on input "text" at bounding box center [108, 56] width 76 height 11
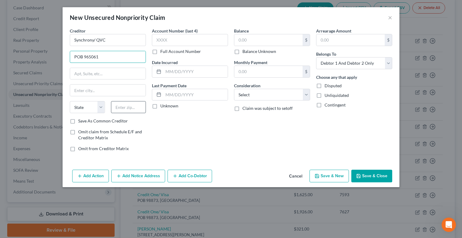
type input "POB 965061"
click at [135, 105] on input "text" at bounding box center [128, 107] width 35 height 12
type input "32896"
type input "Orlando"
select select "9"
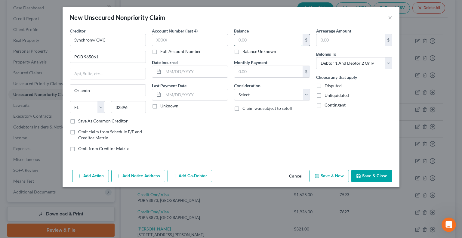
click at [250, 37] on input "text" at bounding box center [269, 39] width 68 height 11
type input "700"
click at [246, 72] on input "text" at bounding box center [269, 71] width 68 height 11
click at [328, 175] on button "Save & New" at bounding box center [329, 176] width 39 height 13
click at [88, 41] on input "text" at bounding box center [108, 40] width 76 height 12
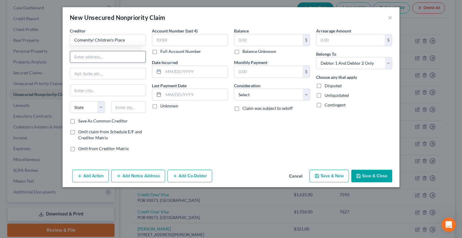
click at [117, 55] on input "text" at bounding box center [108, 56] width 76 height 11
click at [120, 106] on input "text" at bounding box center [128, 107] width 35 height 12
click at [238, 40] on input "text" at bounding box center [269, 39] width 68 height 11
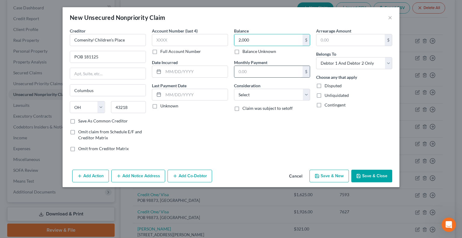
click at [257, 74] on input "text" at bounding box center [269, 71] width 68 height 11
click at [337, 178] on button "Save & New" at bounding box center [329, 176] width 39 height 13
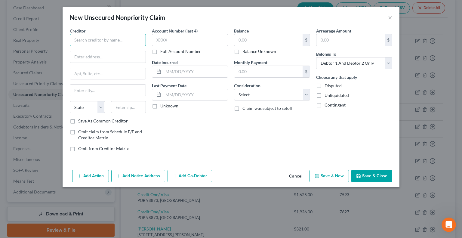
click at [137, 44] on input "text" at bounding box center [108, 40] width 76 height 12
click at [139, 44] on input "text" at bounding box center [108, 40] width 76 height 12
click at [111, 56] on input "text" at bounding box center [108, 56] width 76 height 11
click at [117, 109] on input "text" at bounding box center [128, 107] width 35 height 12
click at [247, 39] on input "text" at bounding box center [269, 39] width 68 height 11
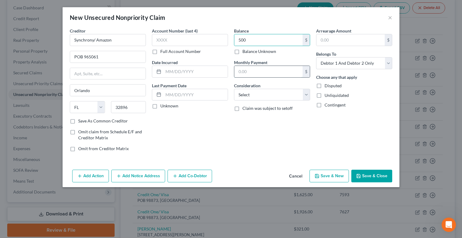
click at [260, 74] on input "text" at bounding box center [269, 71] width 68 height 11
click at [330, 176] on button "Save & New" at bounding box center [329, 176] width 39 height 13
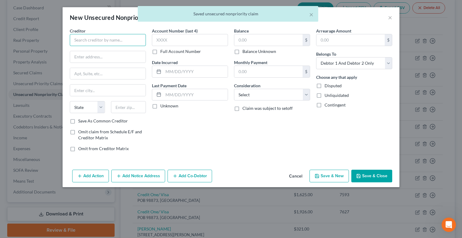
click at [89, 35] on input "text" at bounding box center [108, 40] width 76 height 12
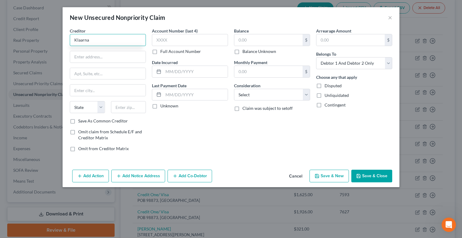
click at [82, 39] on input "Klaarna" at bounding box center [108, 40] width 76 height 12
click at [101, 58] on input "text" at bounding box center [108, 56] width 76 height 11
click at [103, 71] on input "text" at bounding box center [108, 73] width 76 height 11
click at [76, 71] on input "STe. 400" at bounding box center [108, 73] width 76 height 11
click at [120, 106] on input "text" at bounding box center [128, 107] width 35 height 12
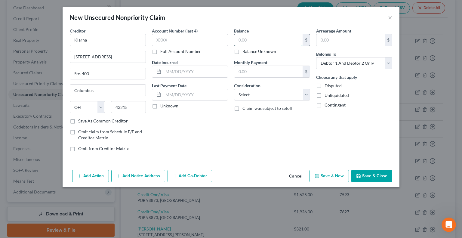
click at [246, 38] on input "text" at bounding box center [269, 39] width 68 height 11
click at [274, 73] on input "text" at bounding box center [269, 71] width 68 height 11
click at [324, 171] on button "Save & New" at bounding box center [329, 176] width 39 height 13
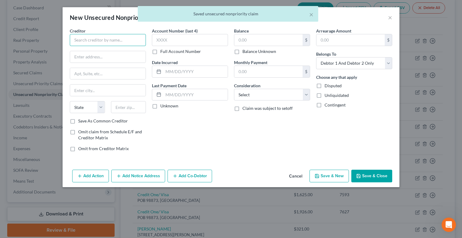
click at [110, 41] on input "text" at bounding box center [108, 40] width 76 height 12
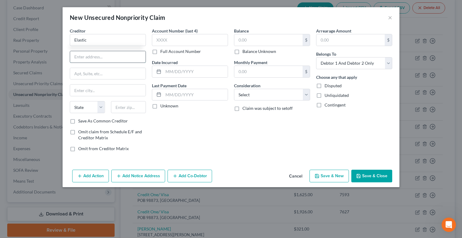
click at [88, 53] on input "text" at bounding box center [108, 56] width 76 height 11
click at [129, 104] on input "text" at bounding box center [128, 107] width 35 height 12
click at [249, 38] on input "text" at bounding box center [269, 39] width 68 height 11
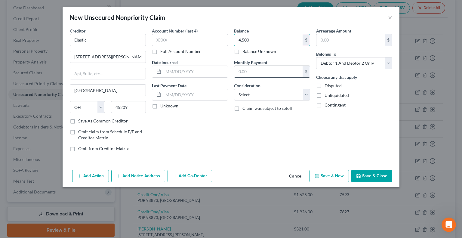
click at [247, 71] on input "text" at bounding box center [269, 71] width 68 height 11
click at [333, 174] on button "Save & New" at bounding box center [329, 176] width 39 height 13
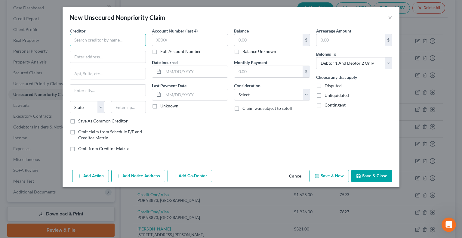
click at [98, 41] on input "text" at bounding box center [108, 40] width 76 height 12
click at [237, 39] on input "text" at bounding box center [269, 39] width 68 height 11
click at [306, 91] on select "Select Cable / Satellite Services Collection Agency Credit Card Debt Debt Couns…" at bounding box center [272, 95] width 76 height 12
click at [234, 89] on select "Select Cable / Satellite Services Collection Agency Credit Card Debt Debt Couns…" at bounding box center [272, 95] width 76 height 12
click at [110, 39] on input "Central Research INc" at bounding box center [108, 40] width 76 height 12
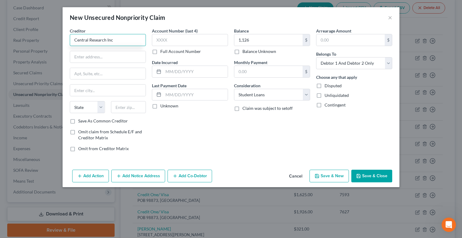
click at [122, 38] on input "Central Research Inc" at bounding box center [108, 40] width 76 height 12
click at [331, 175] on button "Save & New" at bounding box center [329, 176] width 39 height 13
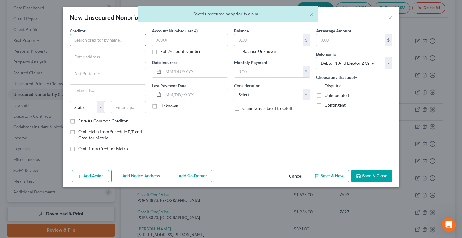
click at [92, 36] on input "text" at bounding box center [108, 40] width 76 height 12
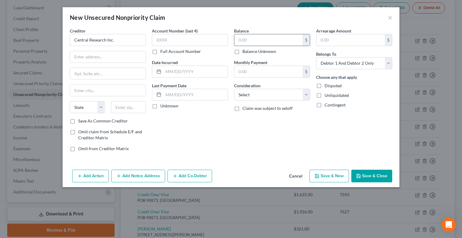
click at [242, 42] on input "text" at bounding box center [269, 39] width 68 height 11
click at [309, 92] on select "Select Cable / Satellite Services Collection Agency Credit Card Debt Debt Couns…" at bounding box center [272, 95] width 76 height 12
click at [234, 89] on select "Select Cable / Satellite Services Collection Agency Credit Card Debt Debt Couns…" at bounding box center [272, 95] width 76 height 12
click at [361, 174] on icon "button" at bounding box center [358, 176] width 5 height 5
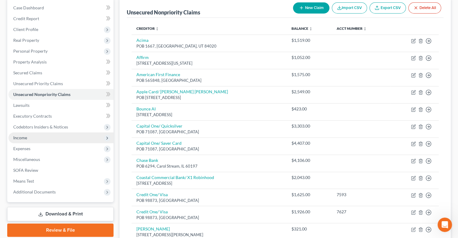
click at [23, 136] on span "Income" at bounding box center [20, 137] width 14 height 5
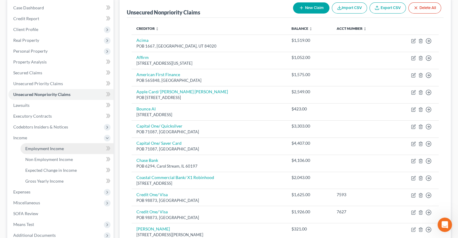
click at [54, 148] on span "Employment Income" at bounding box center [44, 148] width 39 height 5
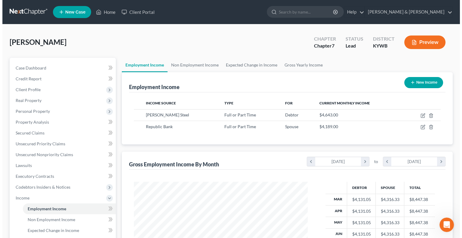
scroll to position [107, 186]
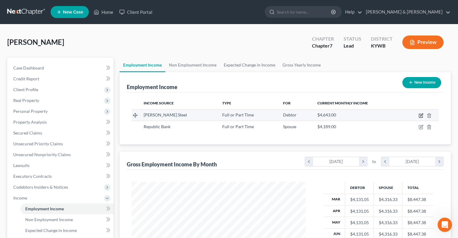
click at [420, 114] on icon "button" at bounding box center [420, 115] width 5 height 5
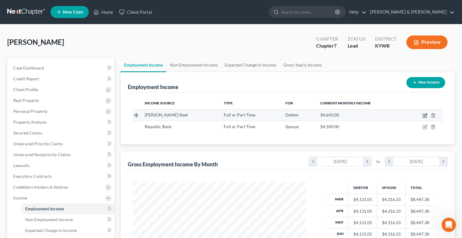
scroll to position [107, 188]
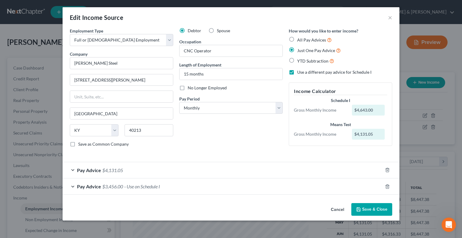
click at [72, 185] on div "Pay Advice $3,456.00 - Use on Schedule I" at bounding box center [223, 187] width 320 height 16
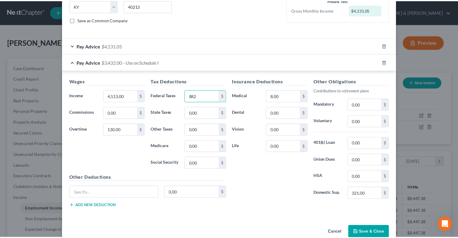
scroll to position [135, 0]
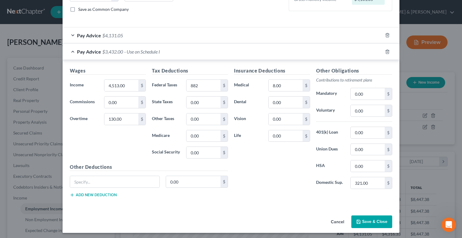
click at [369, 222] on button "Save & Close" at bounding box center [372, 222] width 41 height 13
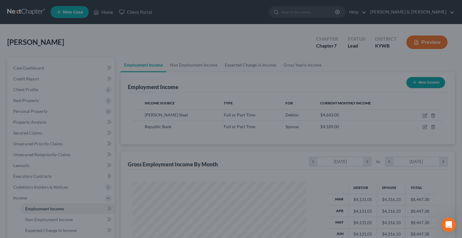
scroll to position [300971, 300892]
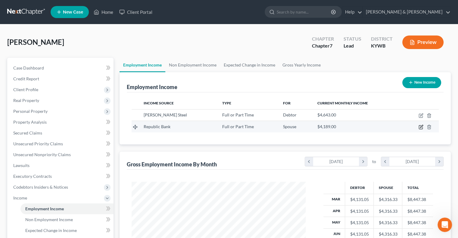
click at [422, 125] on icon "button" at bounding box center [421, 126] width 3 height 3
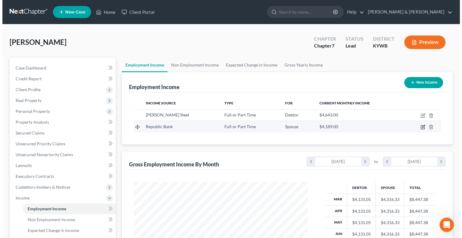
scroll to position [107, 188]
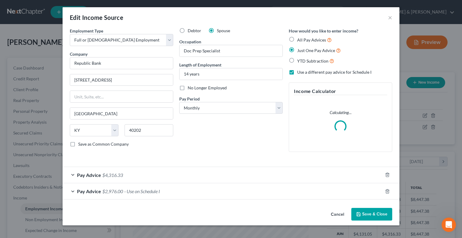
click at [76, 189] on div "Pay Advice $2,976.00 - Use on Schedule I" at bounding box center [223, 191] width 320 height 16
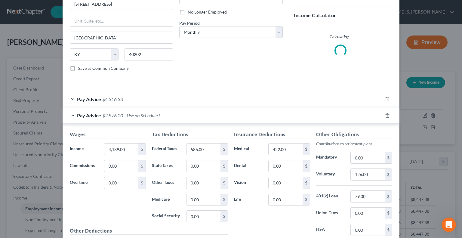
scroll to position [90, 0]
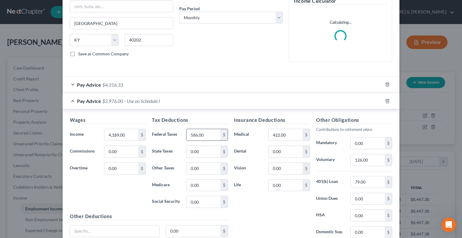
click at [207, 133] on input "586.00" at bounding box center [204, 134] width 34 height 11
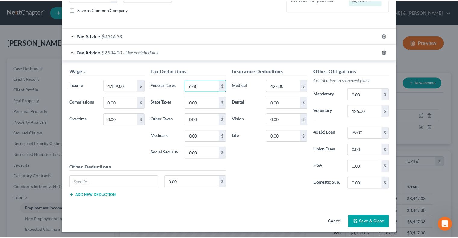
scroll to position [135, 0]
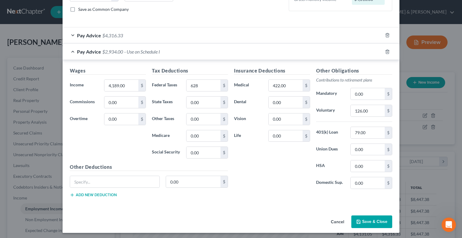
click at [370, 217] on button "Save & Close" at bounding box center [372, 222] width 41 height 13
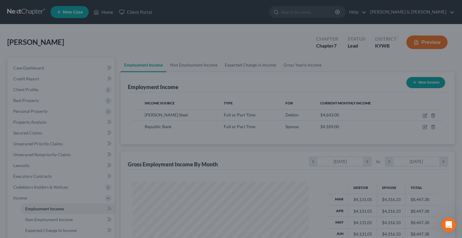
scroll to position [300971, 300892]
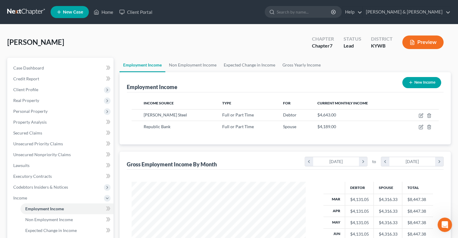
click at [436, 41] on button "Preview" at bounding box center [422, 43] width 41 height 14
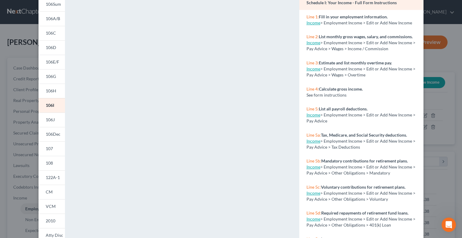
scroll to position [0, 0]
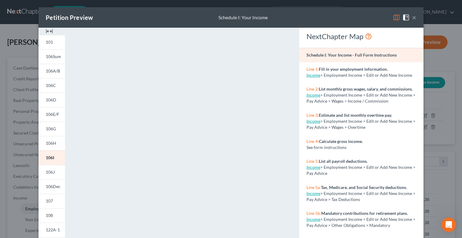
click at [394, 18] on img at bounding box center [396, 17] width 7 height 7
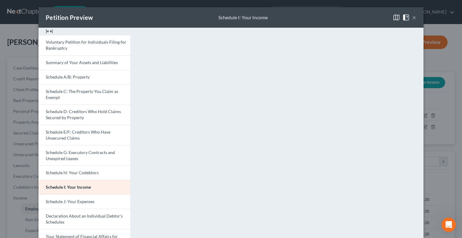
click at [412, 17] on button "×" at bounding box center [414, 17] width 4 height 7
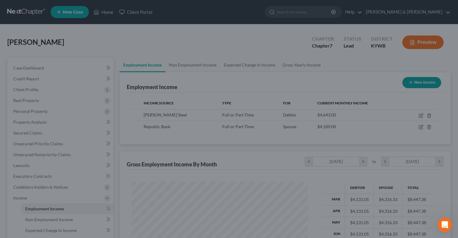
scroll to position [300971, 300892]
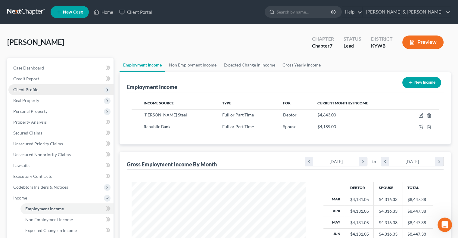
click at [33, 89] on span "Client Profile" at bounding box center [25, 89] width 25 height 5
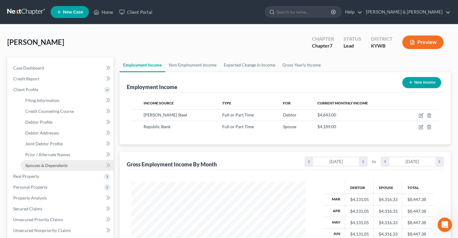
click at [49, 164] on span "Spouses & Dependents" at bounding box center [46, 165] width 42 height 5
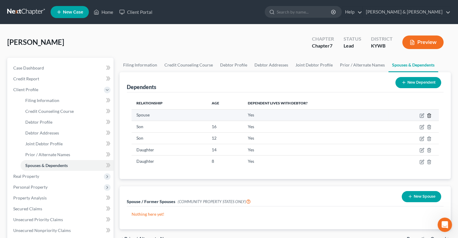
click at [429, 115] on icon "button" at bounding box center [429, 115] width 5 height 5
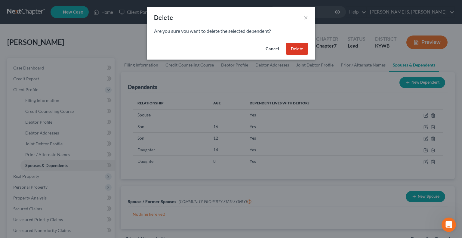
click at [299, 48] on button "Delete" at bounding box center [297, 49] width 22 height 12
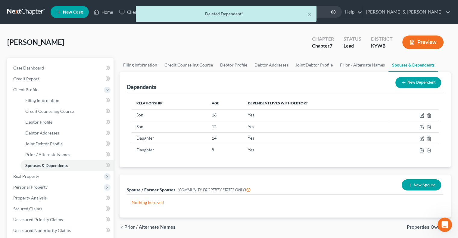
click at [401, 79] on button "New Dependent" at bounding box center [418, 82] width 46 height 11
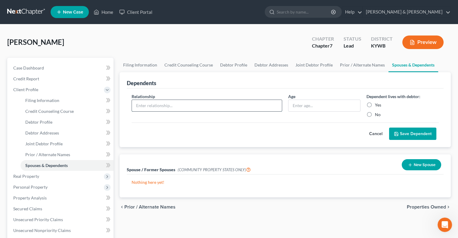
click at [184, 100] on input "text" at bounding box center [207, 105] width 150 height 11
click at [306, 104] on input "text" at bounding box center [324, 105] width 72 height 11
click at [375, 112] on label "No" at bounding box center [378, 115] width 6 height 6
click at [377, 112] on input "No" at bounding box center [379, 114] width 4 height 4
click at [408, 132] on button "Save Dependent" at bounding box center [412, 134] width 47 height 13
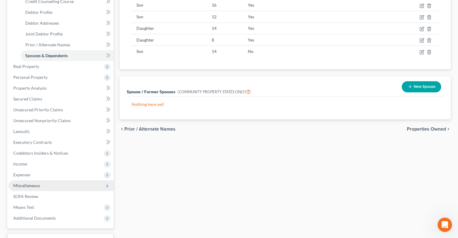
scroll to position [120, 0]
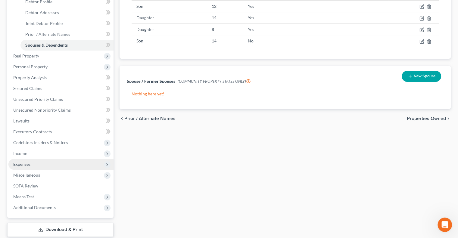
click at [27, 163] on span "Expenses" at bounding box center [21, 164] width 17 height 5
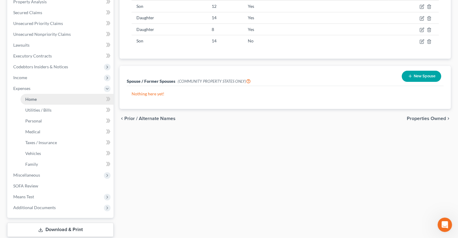
click at [40, 101] on link "Home" at bounding box center [66, 99] width 93 height 11
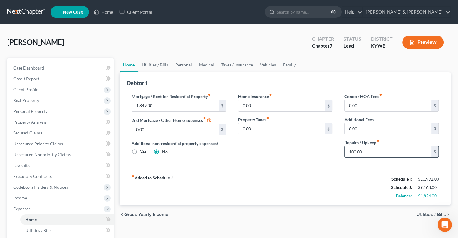
click at [359, 147] on input "100.00" at bounding box center [388, 151] width 86 height 11
click at [361, 105] on input "0.00" at bounding box center [388, 105] width 86 height 11
click at [188, 65] on link "Personal" at bounding box center [184, 65] width 24 height 14
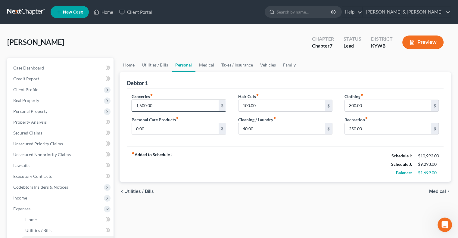
click at [162, 104] on input "1,600.00" at bounding box center [175, 105] width 86 height 11
click at [286, 65] on link "Family" at bounding box center [289, 65] width 20 height 14
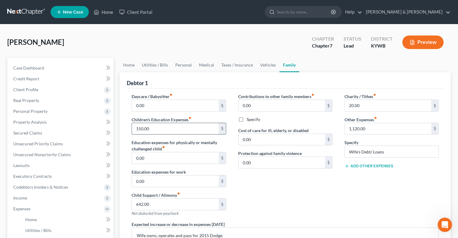
click at [159, 126] on input "150.00" at bounding box center [175, 128] width 86 height 11
click at [197, 63] on link "Medical" at bounding box center [206, 65] width 22 height 14
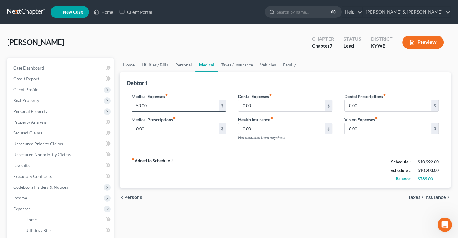
click at [148, 106] on input "50.00" at bounding box center [175, 105] width 86 height 11
click at [266, 64] on link "Vehicles" at bounding box center [268, 65] width 23 height 14
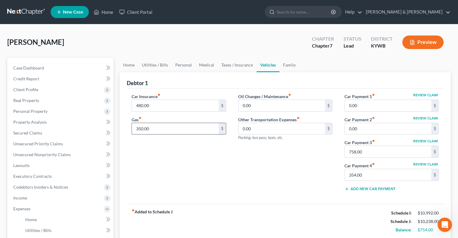
click at [151, 125] on input "350.00" at bounding box center [175, 128] width 86 height 11
click at [284, 65] on link "Family" at bounding box center [289, 65] width 20 height 14
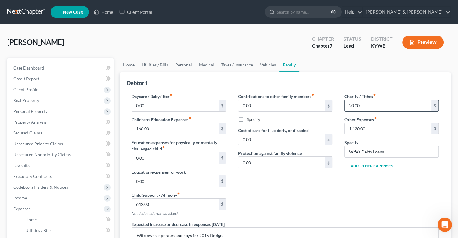
click at [357, 103] on input "20.00" at bounding box center [388, 105] width 86 height 11
click at [241, 65] on link "Taxes / Insurance" at bounding box center [237, 65] width 39 height 14
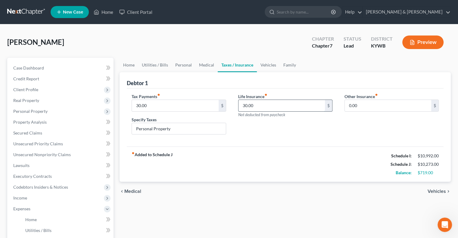
click at [248, 104] on input "30.00" at bounding box center [281, 105] width 86 height 11
click at [143, 103] on input "30.00" at bounding box center [175, 105] width 86 height 11
click at [260, 64] on link "Vehicles" at bounding box center [268, 65] width 23 height 14
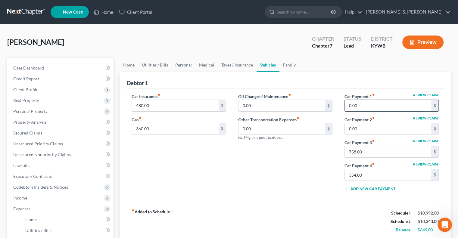
click at [352, 104] on input "0.00" at bounding box center [388, 105] width 86 height 11
click at [358, 128] on input "0.00" at bounding box center [388, 128] width 86 height 11
click at [287, 65] on link "Family" at bounding box center [289, 65] width 20 height 14
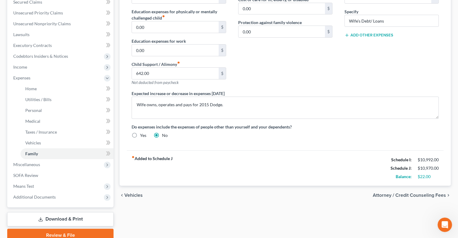
scroll to position [120, 0]
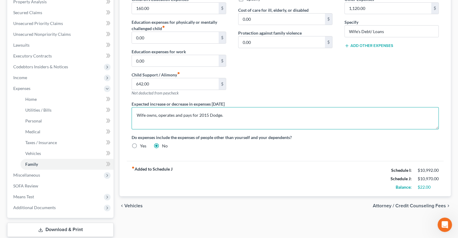
drag, startPoint x: 226, startPoint y: 114, endPoint x: 122, endPoint y: 117, distance: 104.8
click at [122, 117] on div "Debtor 1 Daycare / Babysitter fiber_manual_record 0.00 $ Children's Education E…" at bounding box center [285, 74] width 331 height 244
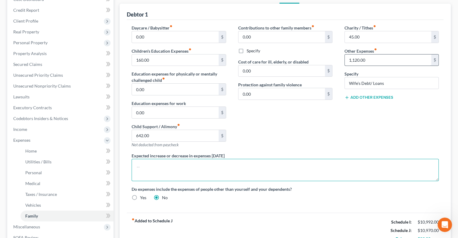
scroll to position [60, 0]
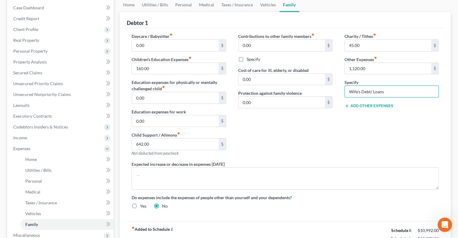
drag, startPoint x: 392, startPoint y: 87, endPoint x: 339, endPoint y: 85, distance: 52.7
click at [339, 85] on div "Charity / Tithes fiber_manual_record 45.00 $ Other Expenses fiber_manual_record…" at bounding box center [391, 97] width 106 height 128
click at [373, 90] on input "Children's SPort/ Activities" at bounding box center [392, 91] width 94 height 11
click at [378, 89] on input "Children's Sport/ Activities" at bounding box center [392, 91] width 94 height 11
click at [374, 66] on input "1,120.00" at bounding box center [388, 68] width 86 height 11
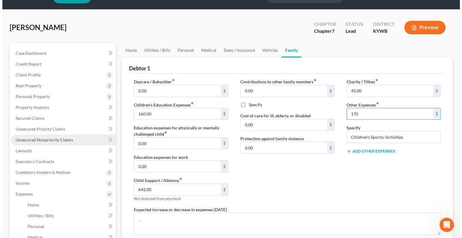
scroll to position [7, 0]
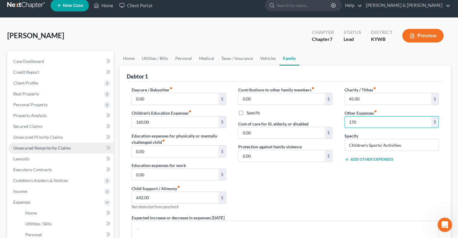
click at [37, 148] on span "Unsecured Nonpriority Claims" at bounding box center [42, 147] width 58 height 5
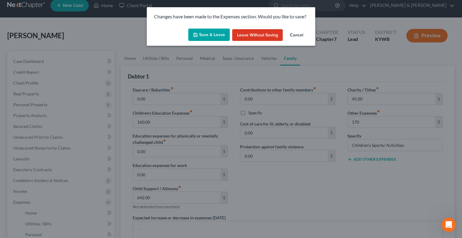
click at [209, 35] on button "Save & Leave" at bounding box center [209, 35] width 42 height 13
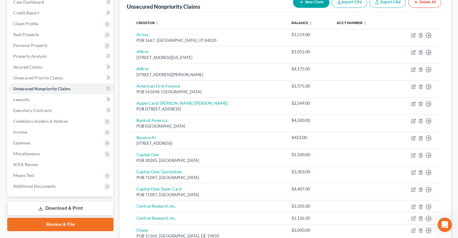
scroll to position [60, 0]
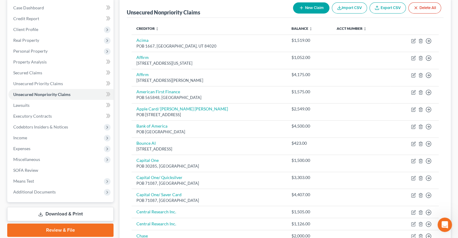
click at [85, 213] on link "Download & Print" at bounding box center [60, 214] width 106 height 14
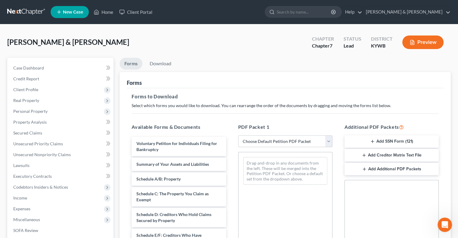
click at [329, 143] on select "Choose Default Petition PDF Packet Complete Bankruptcy Petition (all forms and …" at bounding box center [285, 141] width 94 height 12
click at [238, 135] on select "Choose Default Petition PDF Packet Complete Bankruptcy Petition (all forms and …" at bounding box center [285, 141] width 94 height 12
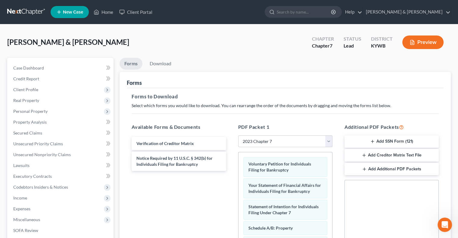
click at [372, 142] on icon "button" at bounding box center [372, 141] width 5 height 5
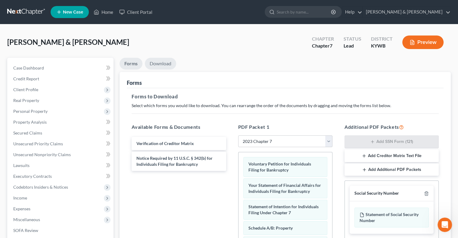
click at [159, 62] on link "Download" at bounding box center [160, 64] width 31 height 12
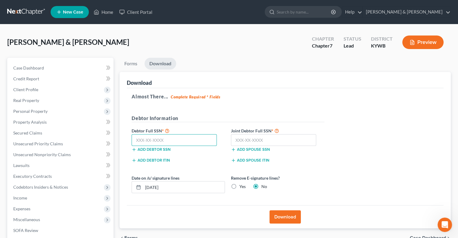
click at [137, 139] on input "text" at bounding box center [174, 140] width 85 height 12
click at [136, 139] on input "text" at bounding box center [174, 140] width 85 height 12
click at [251, 138] on input "text" at bounding box center [273, 140] width 85 height 12
click at [239, 184] on label "Yes" at bounding box center [242, 187] width 6 height 6
click at [242, 184] on input "Yes" at bounding box center [244, 186] width 4 height 4
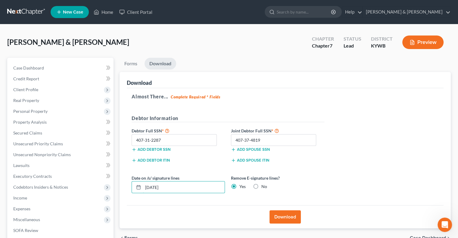
drag, startPoint x: 176, startPoint y: 189, endPoint x: 128, endPoint y: 183, distance: 48.0
click at [128, 183] on div "Almost There... Complete Required * Fields Debtor Information Debtor Full SSN *…" at bounding box center [285, 146] width 317 height 117
click at [279, 212] on button "Download" at bounding box center [284, 216] width 31 height 13
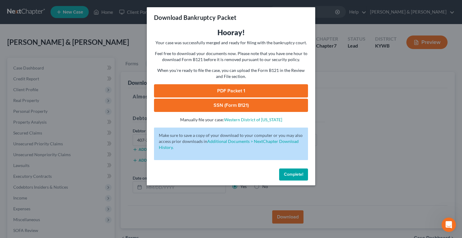
click at [221, 102] on link "SSN (Form B121)" at bounding box center [231, 105] width 154 height 13
click at [222, 92] on link "PDF Packet 1" at bounding box center [231, 90] width 154 height 13
click at [291, 174] on span "Complete!" at bounding box center [293, 174] width 19 height 5
